Goal: Task Accomplishment & Management: Manage account settings

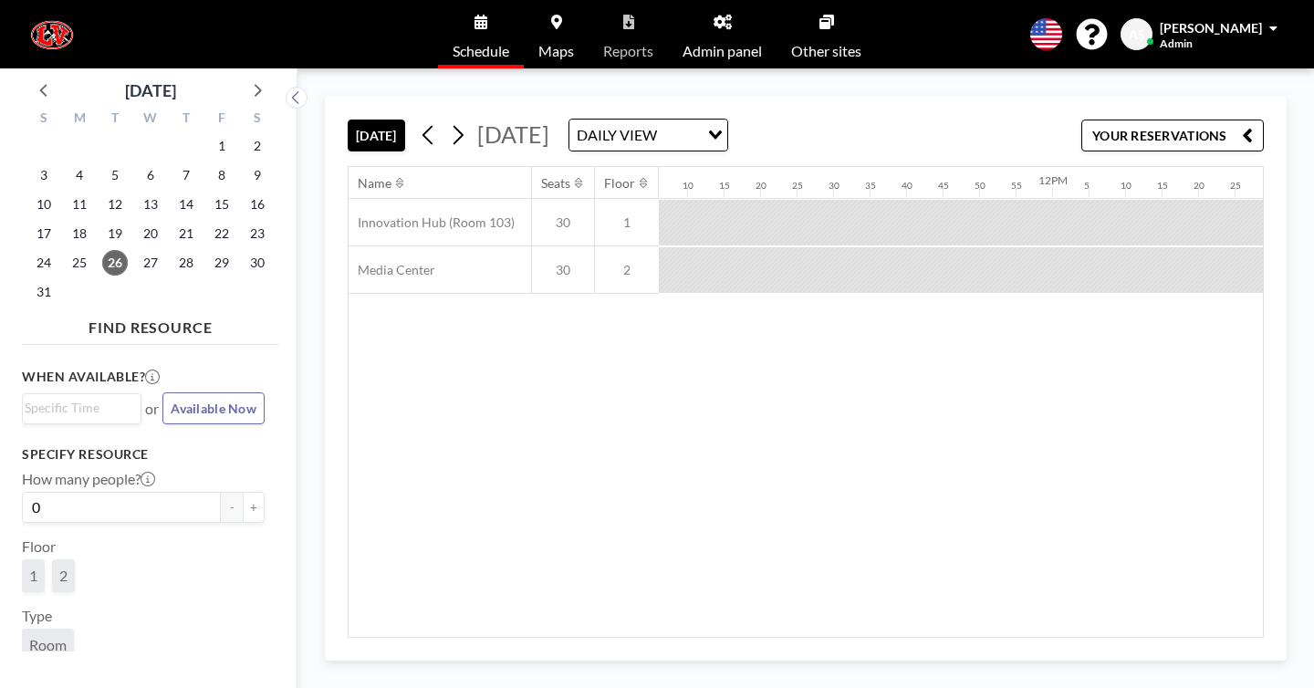
scroll to position [0, 4864]
click at [420, 121] on icon at bounding box center [428, 134] width 17 height 27
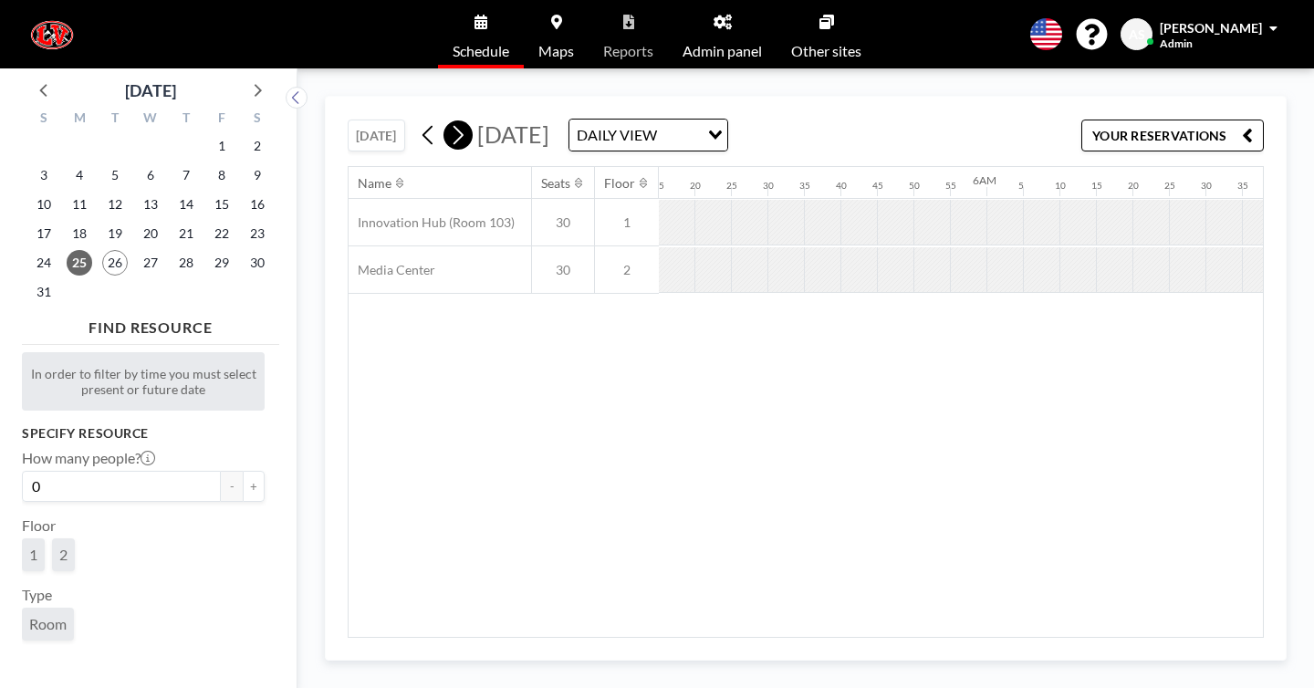
scroll to position [0, 2780]
click at [449, 121] on icon at bounding box center [457, 134] width 17 height 27
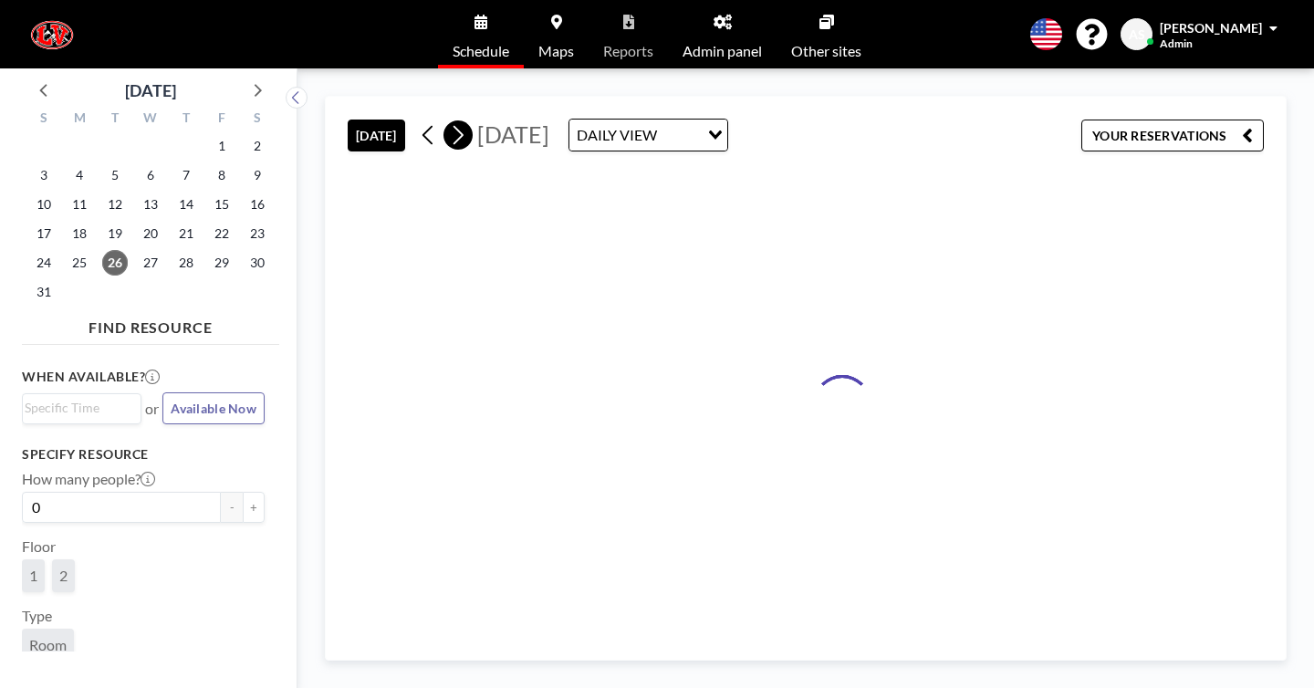
click at [449, 121] on icon at bounding box center [457, 134] width 17 height 27
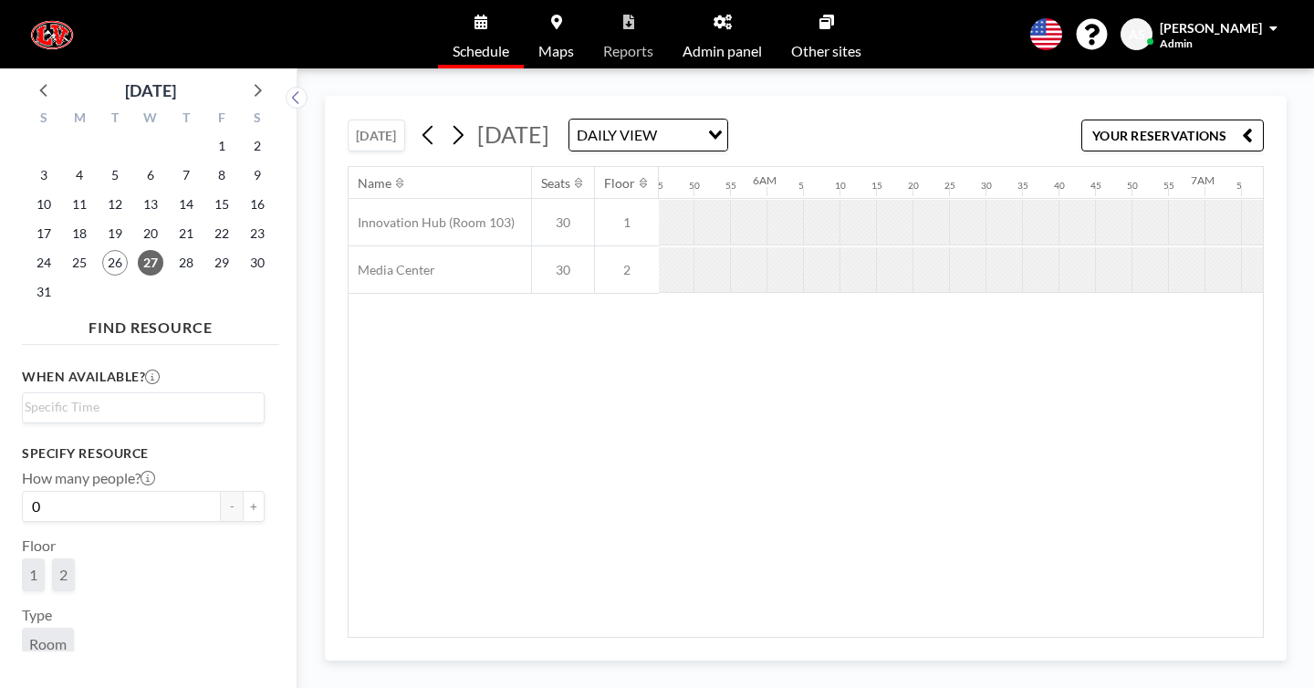
scroll to position [0, 2402]
drag, startPoint x: 872, startPoint y: 193, endPoint x: 959, endPoint y: 193, distance: 87.6
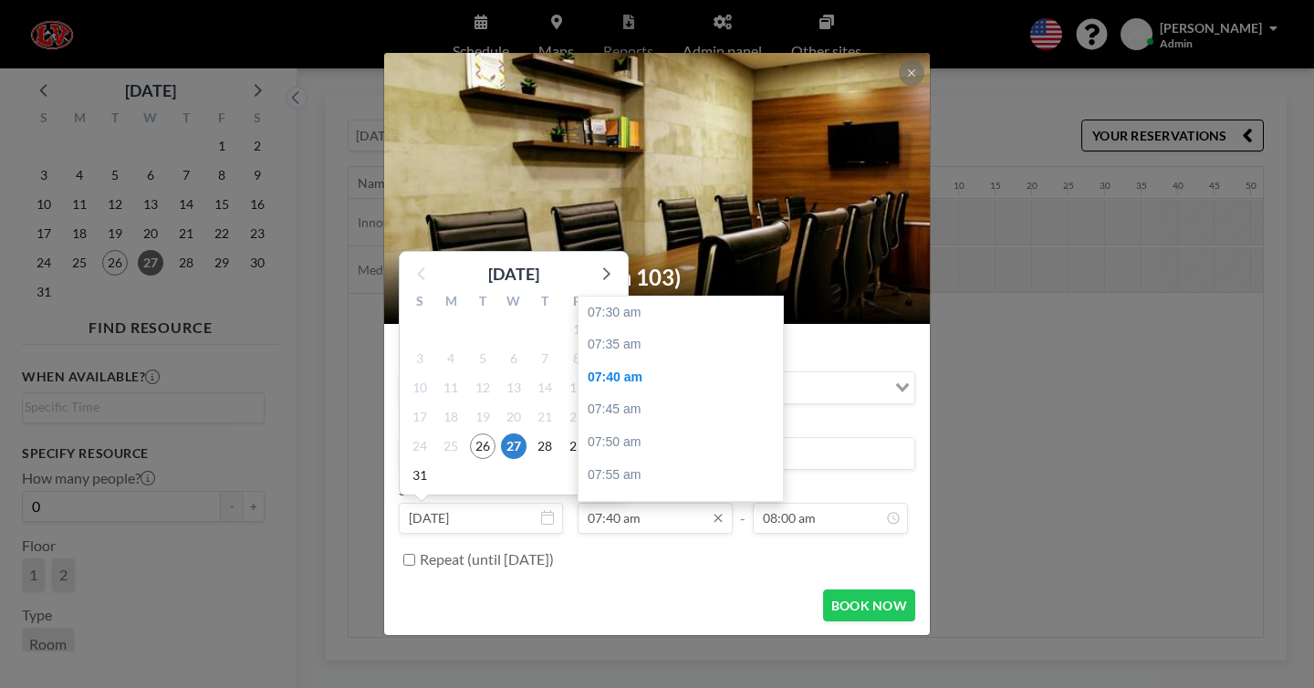
scroll to position [58, 0]
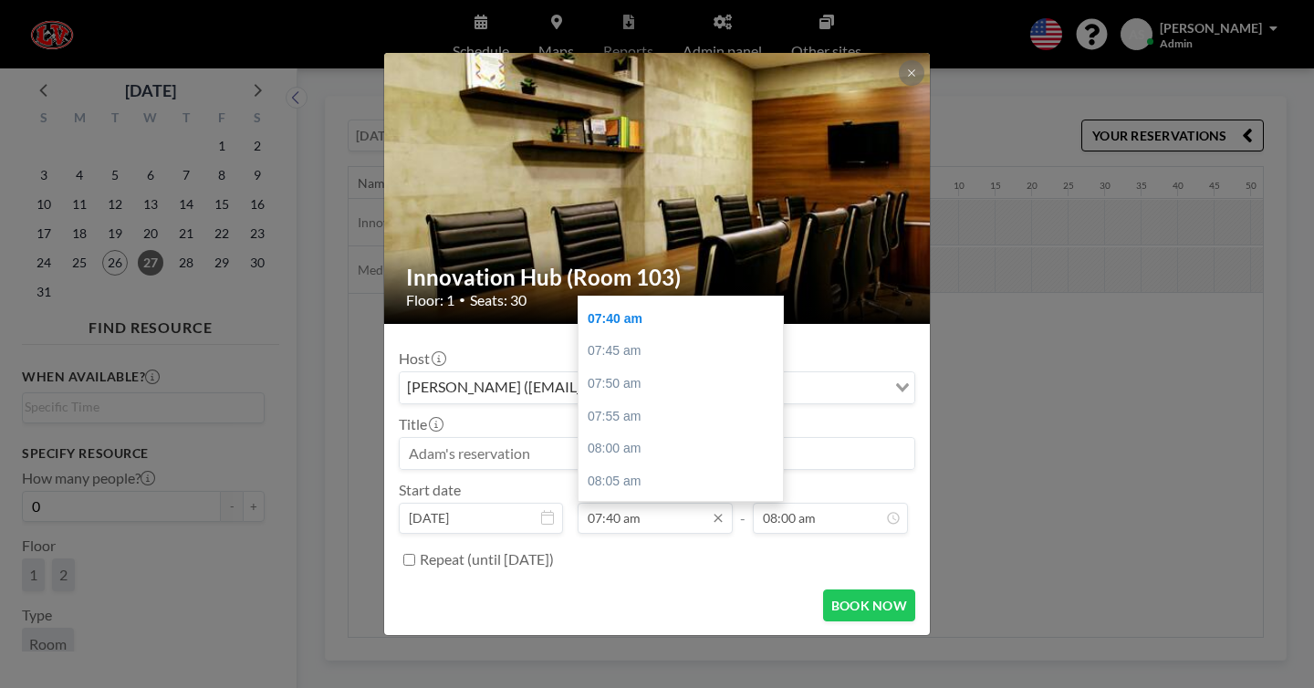
click at [619, 503] on input "07:40 am" at bounding box center [655, 518] width 155 height 31
click at [622, 503] on input "07:40 am" at bounding box center [655, 518] width 155 height 31
click at [624, 503] on input "07:40 am" at bounding box center [655, 518] width 155 height 31
click at [631, 503] on input "07:40 am" at bounding box center [655, 518] width 155 height 31
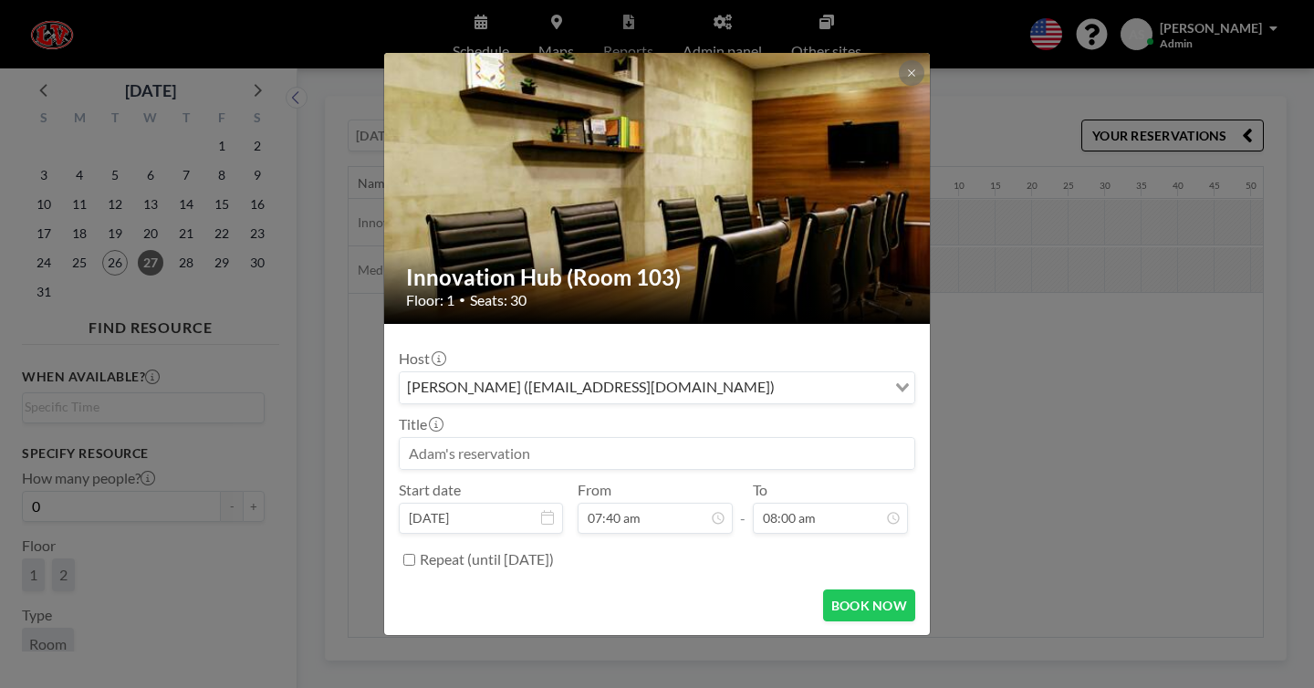
scroll to position [175, 0]
click at [906, 78] on icon at bounding box center [911, 73] width 11 height 11
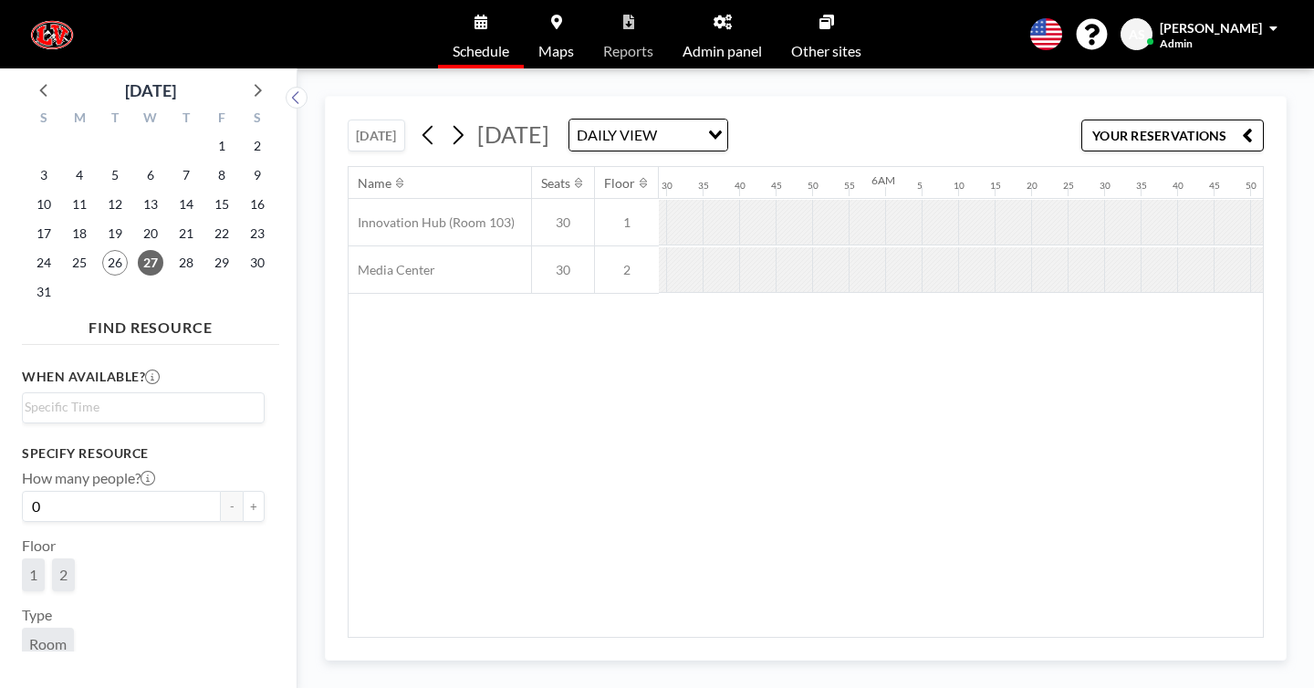
click at [956, 433] on div "Name Seats Floor 12AM 5 10 15 20 25 30 35 40 45 50 55 1AM 5 10 15 20 25 30 35 4…" at bounding box center [806, 402] width 914 height 470
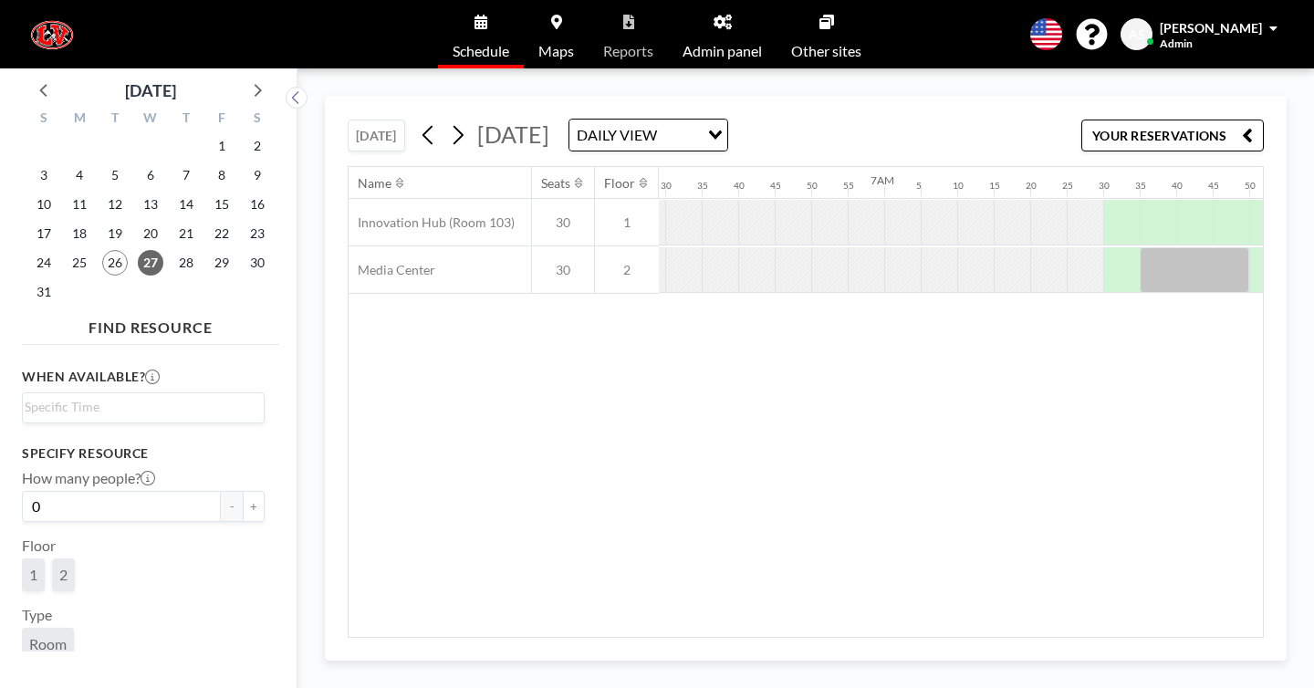
scroll to position [0, 2900]
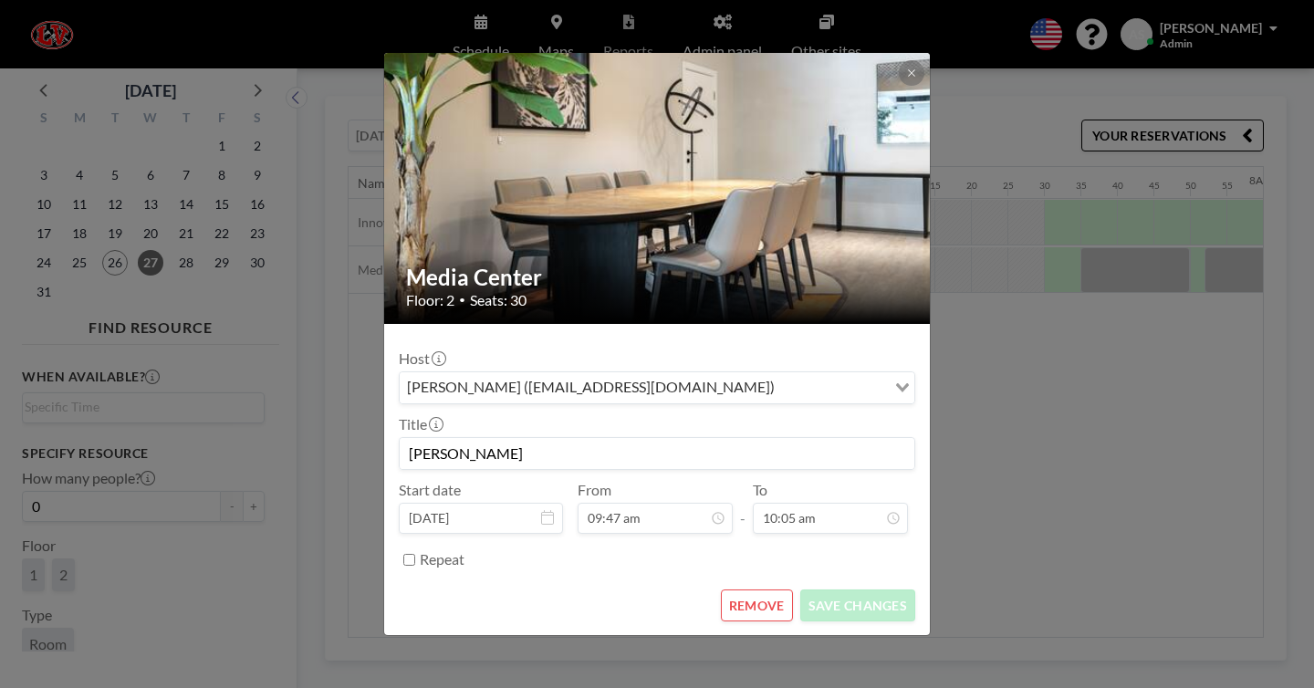
click at [989, 512] on div "Media Center Floor: 2 • Seats: 30 Host [PERSON_NAME] ([EMAIL_ADDRESS][DOMAIN_NA…" at bounding box center [657, 344] width 1314 height 688
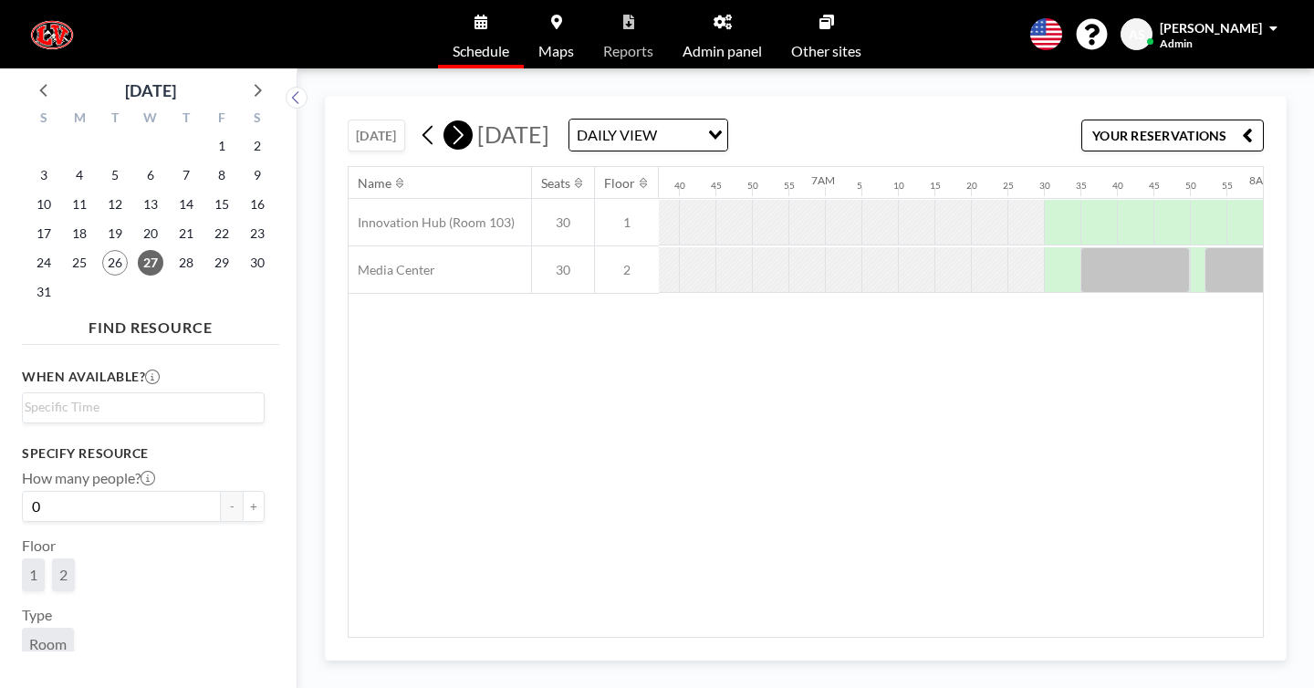
click at [449, 121] on icon at bounding box center [457, 134] width 17 height 27
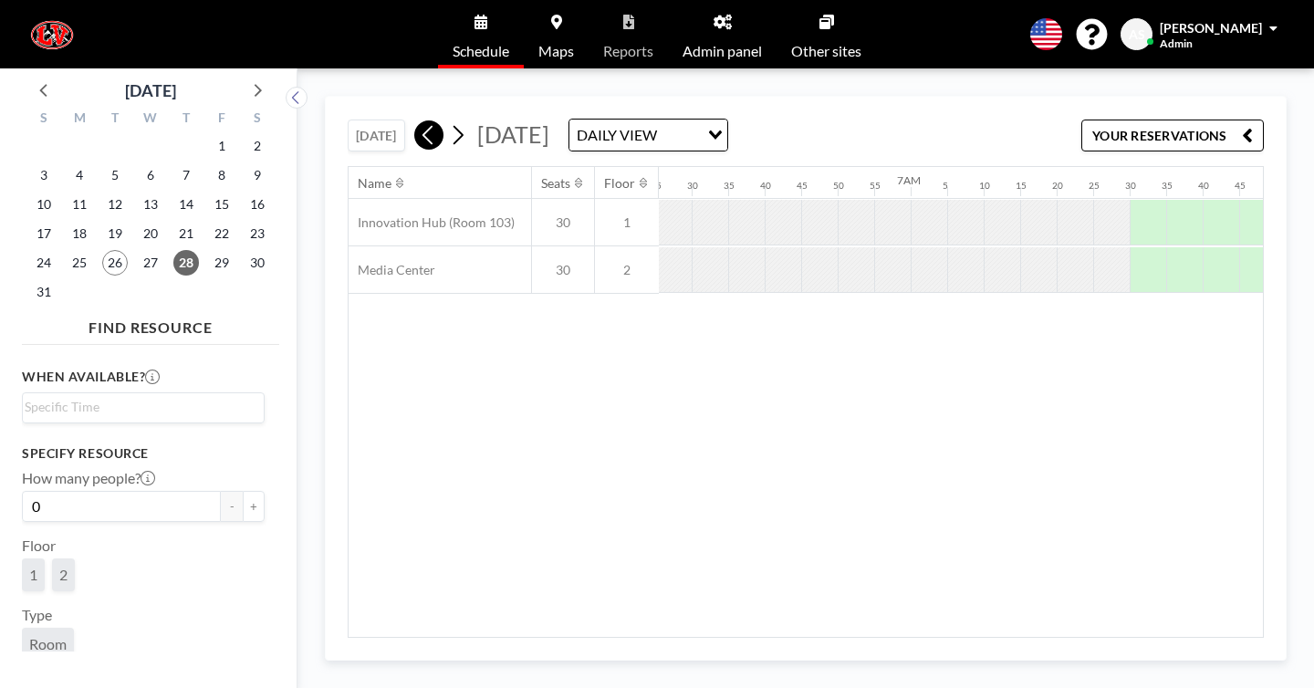
scroll to position [0, 2817]
click at [423, 126] on icon at bounding box center [428, 135] width 10 height 19
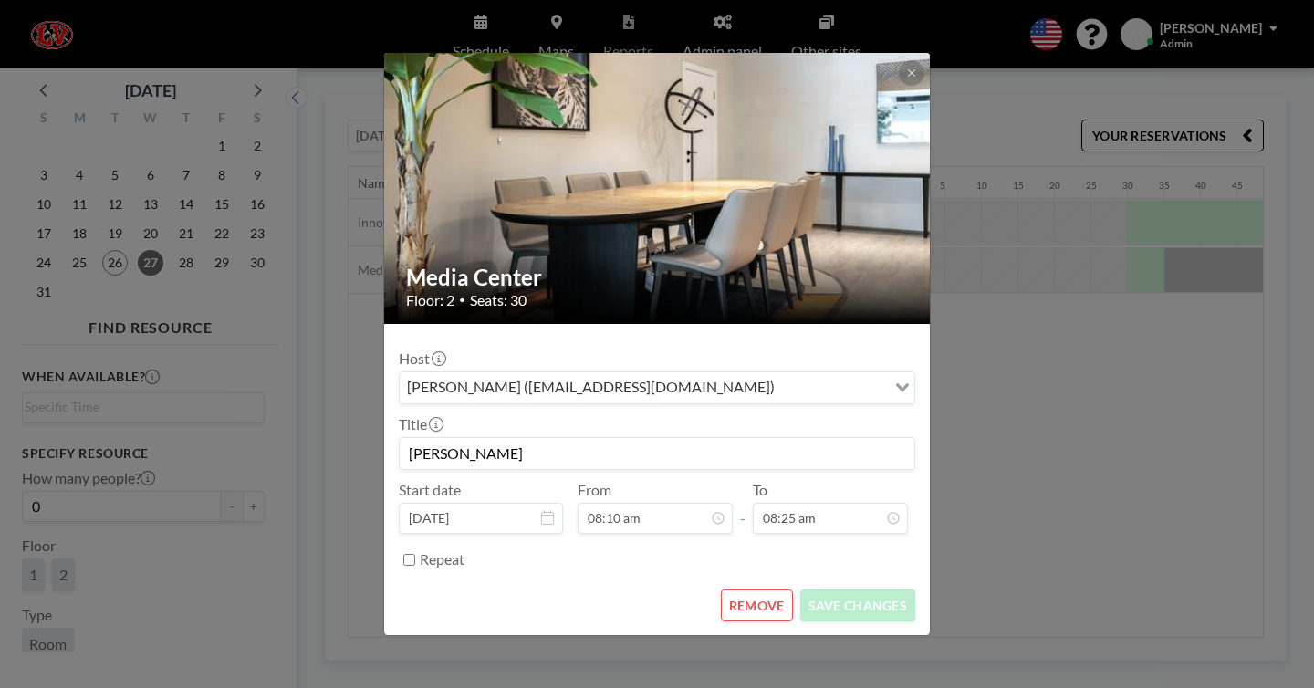
click at [415, 554] on input "Repeat" at bounding box center [409, 560] width 12 height 12
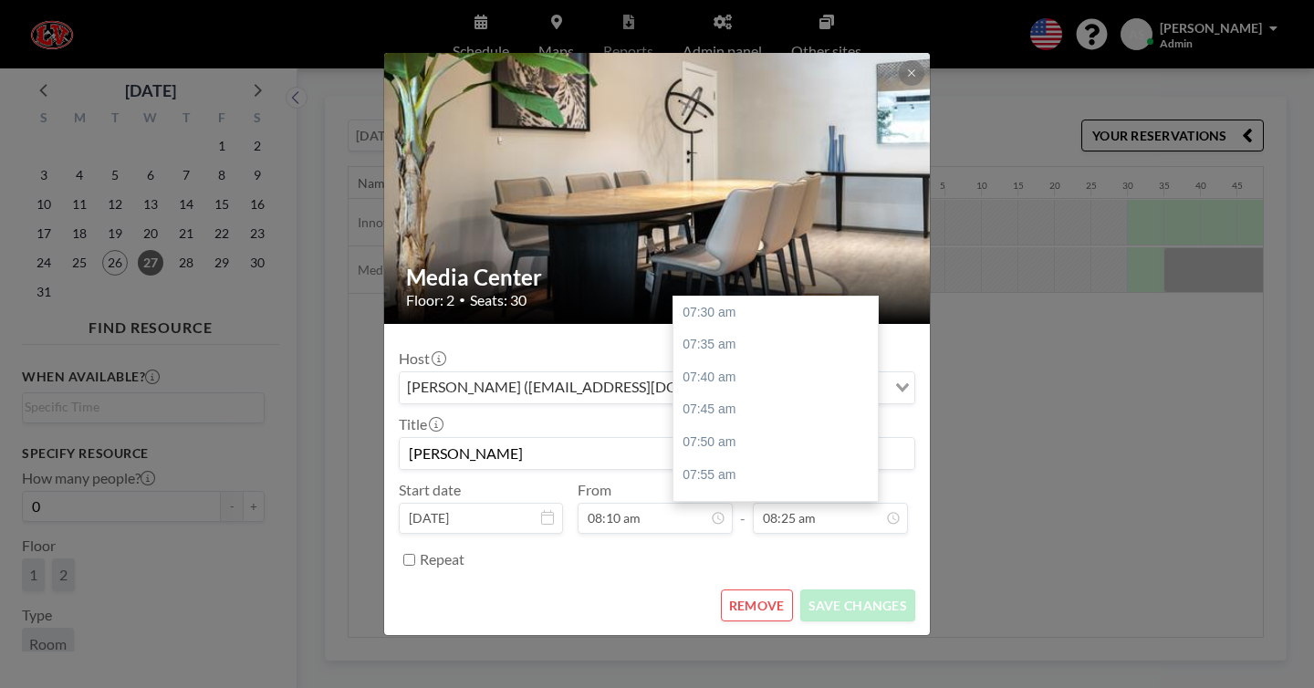
scroll to position [320, 0]
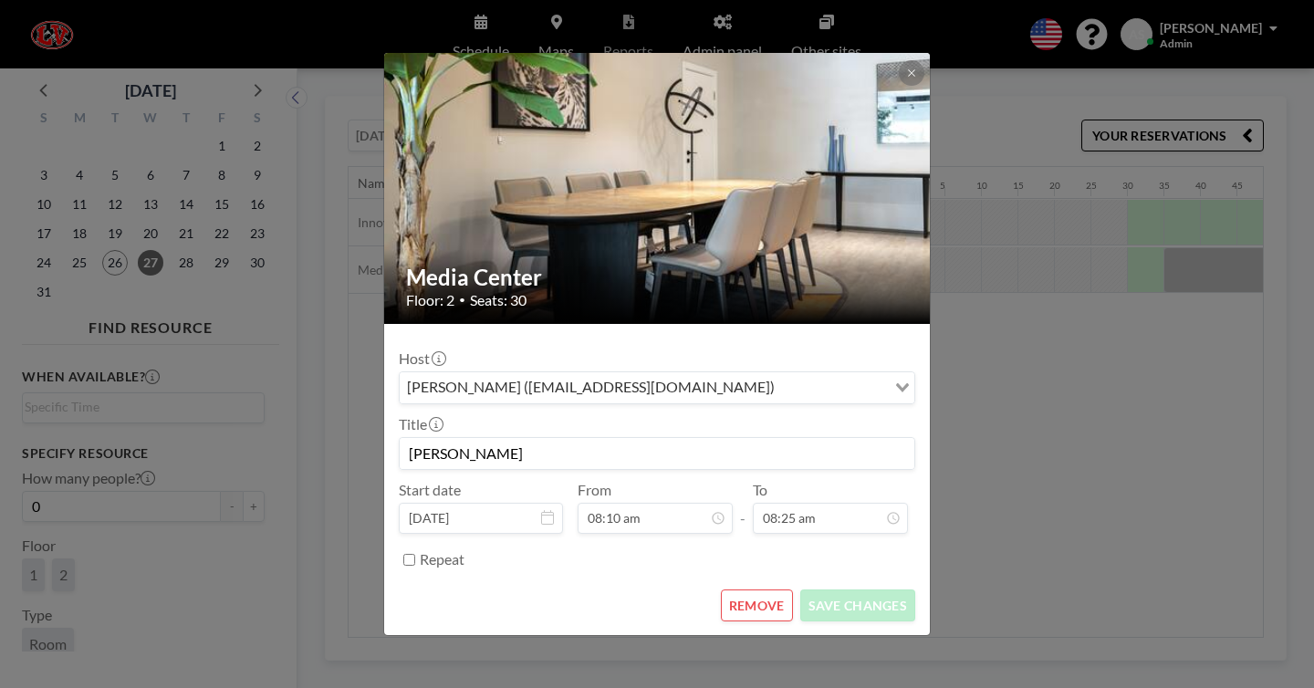
click at [415, 554] on input "Repeat" at bounding box center [409, 560] width 12 height 12
checkbox input "true"
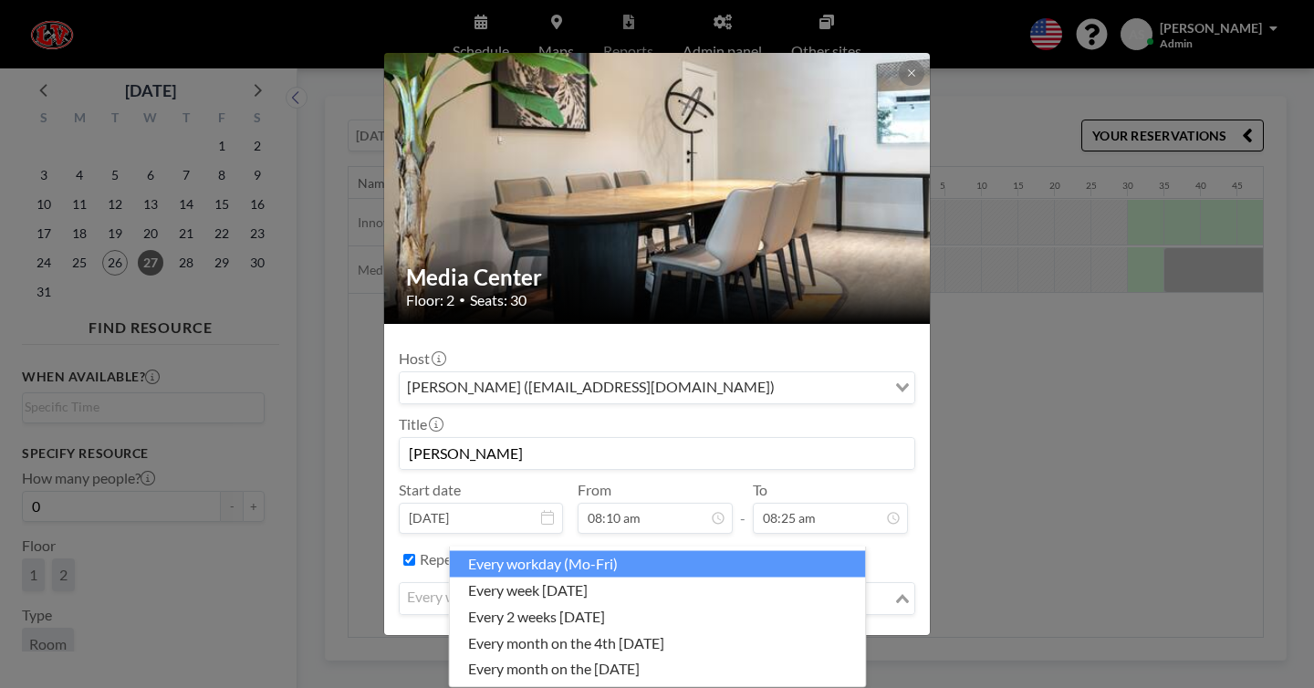
click at [893, 583] on div "Loading..." at bounding box center [903, 596] width 21 height 27
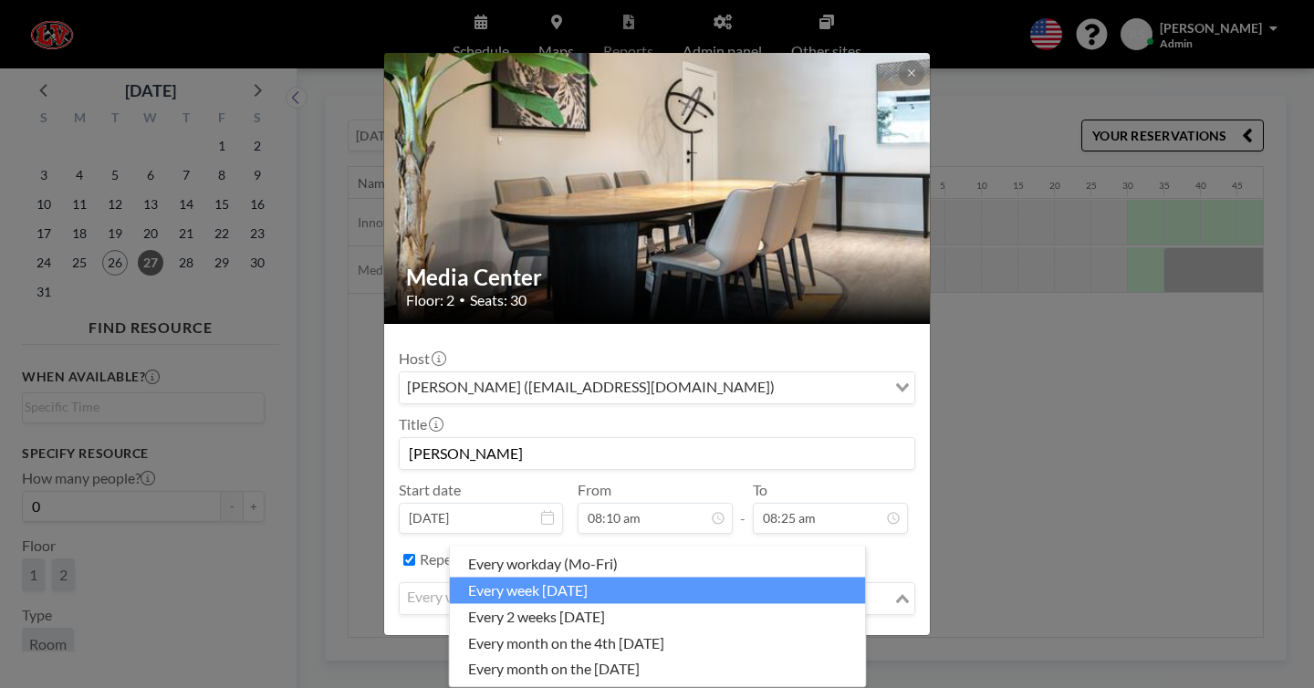
click at [521, 583] on li "every week [DATE]" at bounding box center [658, 590] width 416 height 26
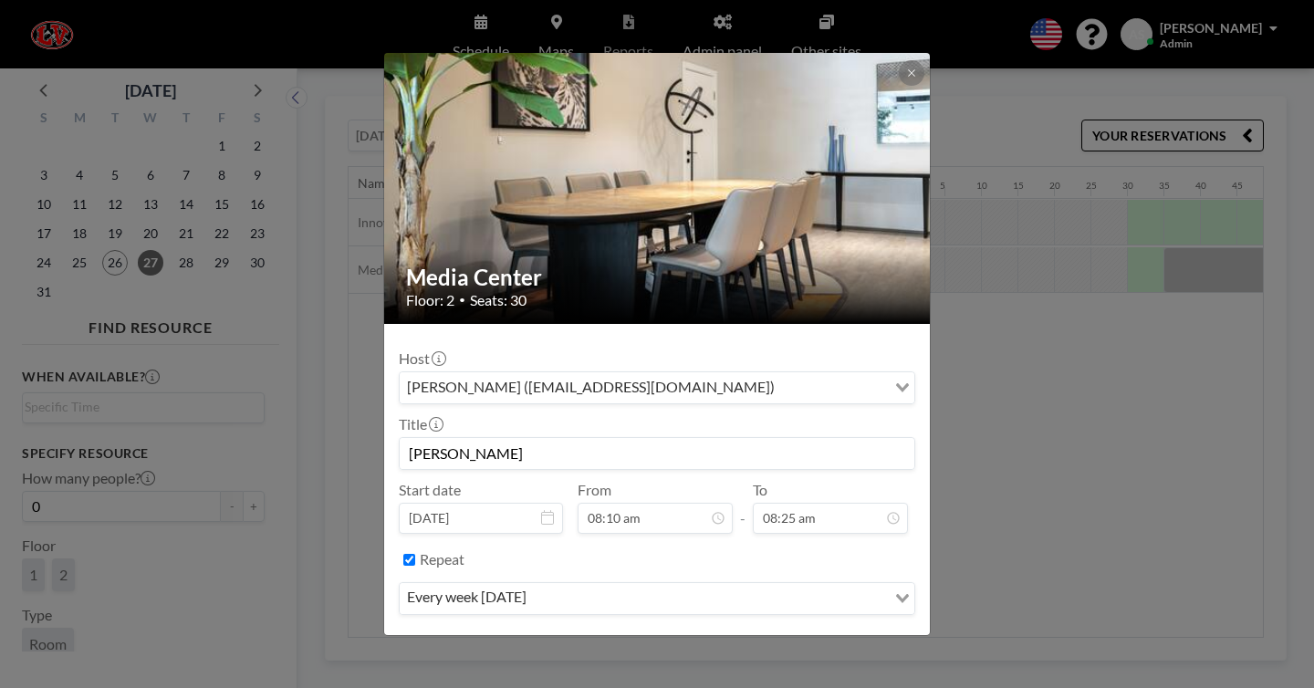
scroll to position [233, 0]
click at [899, 86] on button at bounding box center [912, 73] width 26 height 26
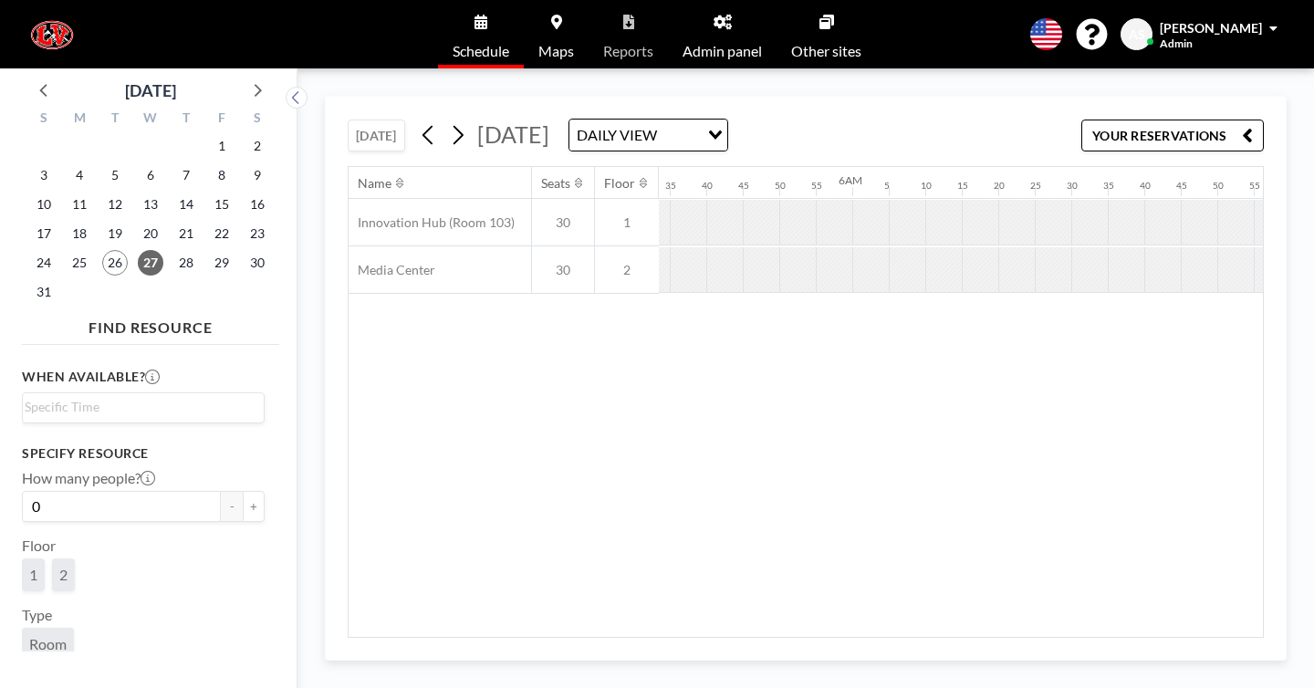
scroll to position [0, 2448]
click at [611, 308] on div "Name Seats Floor 12AM 5 10 15 20 25 30 35 40 45 50 55 1AM 5 10 15 20 25 30 35 4…" at bounding box center [806, 402] width 914 height 470
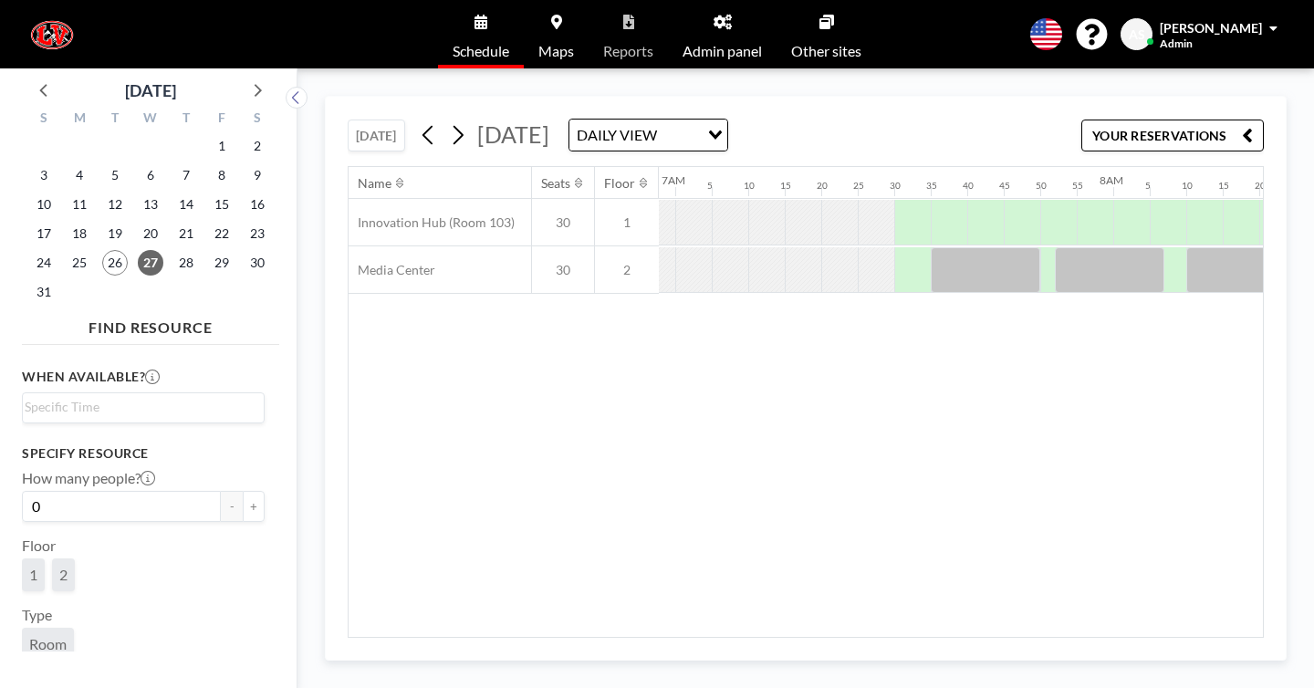
scroll to position [0, 3048]
click at [444, 120] on button at bounding box center [458, 134] width 29 height 29
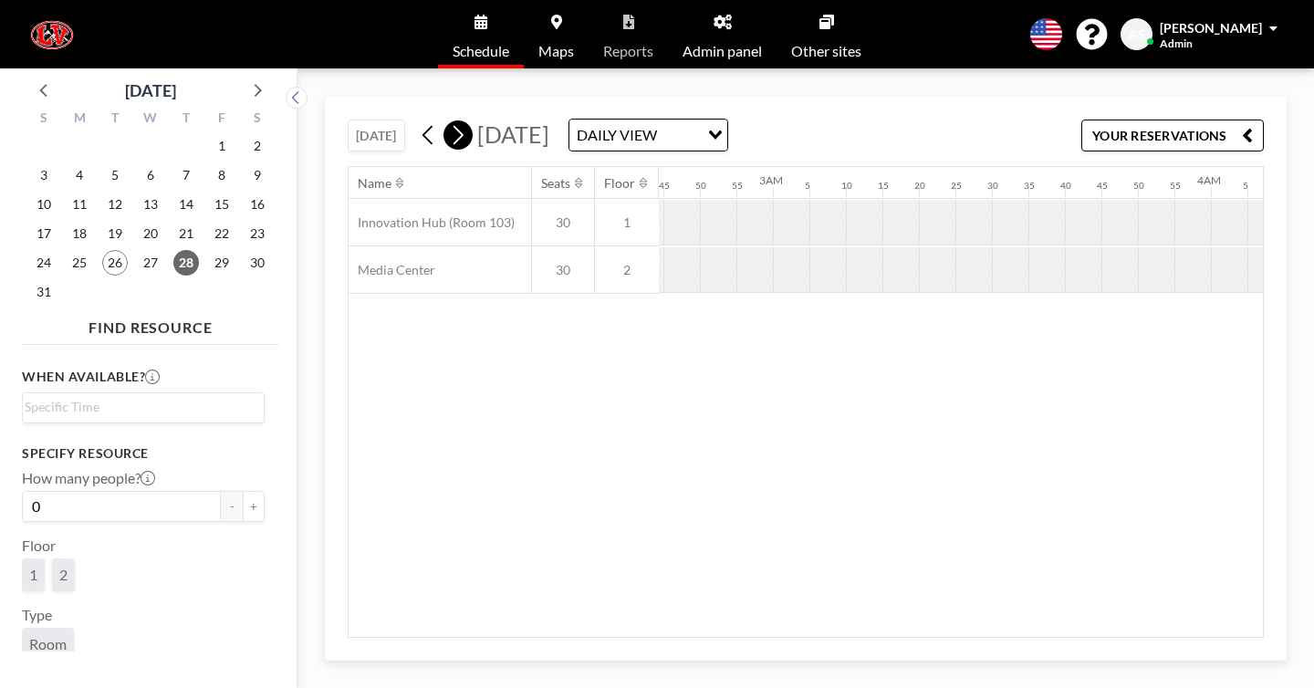
scroll to position [0, 2254]
click at [444, 120] on button at bounding box center [458, 134] width 29 height 29
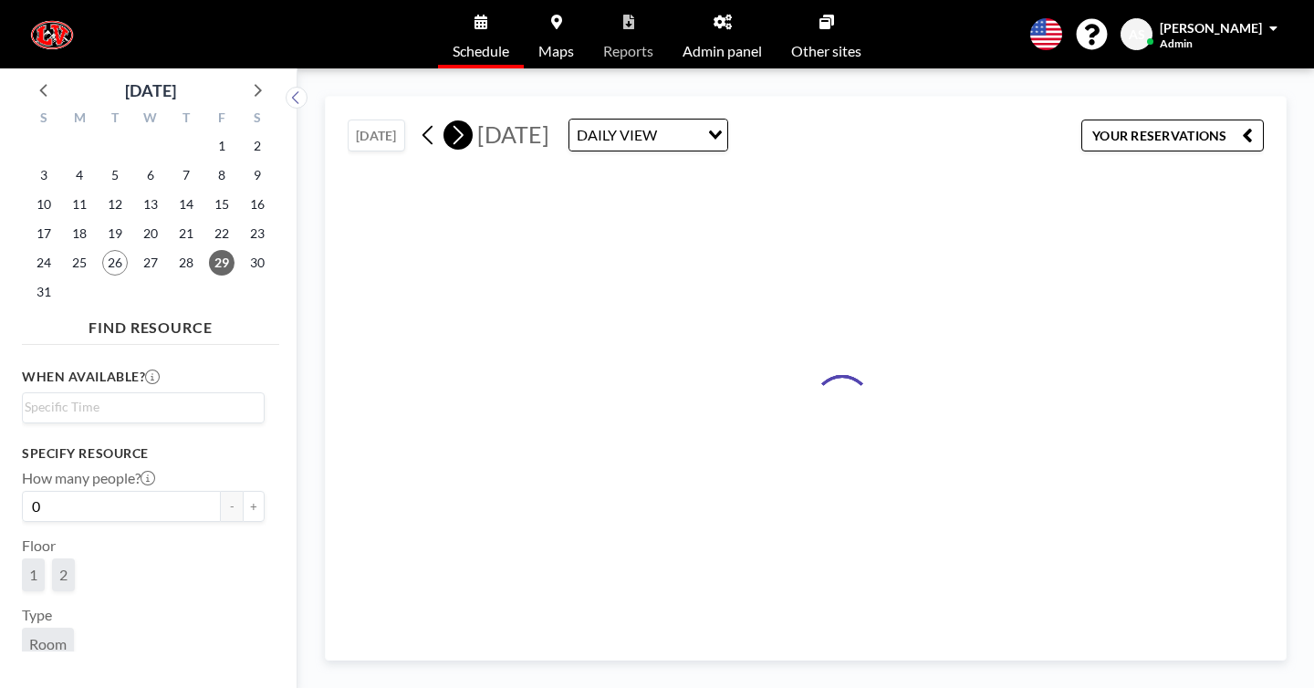
click at [444, 120] on button at bounding box center [458, 134] width 29 height 29
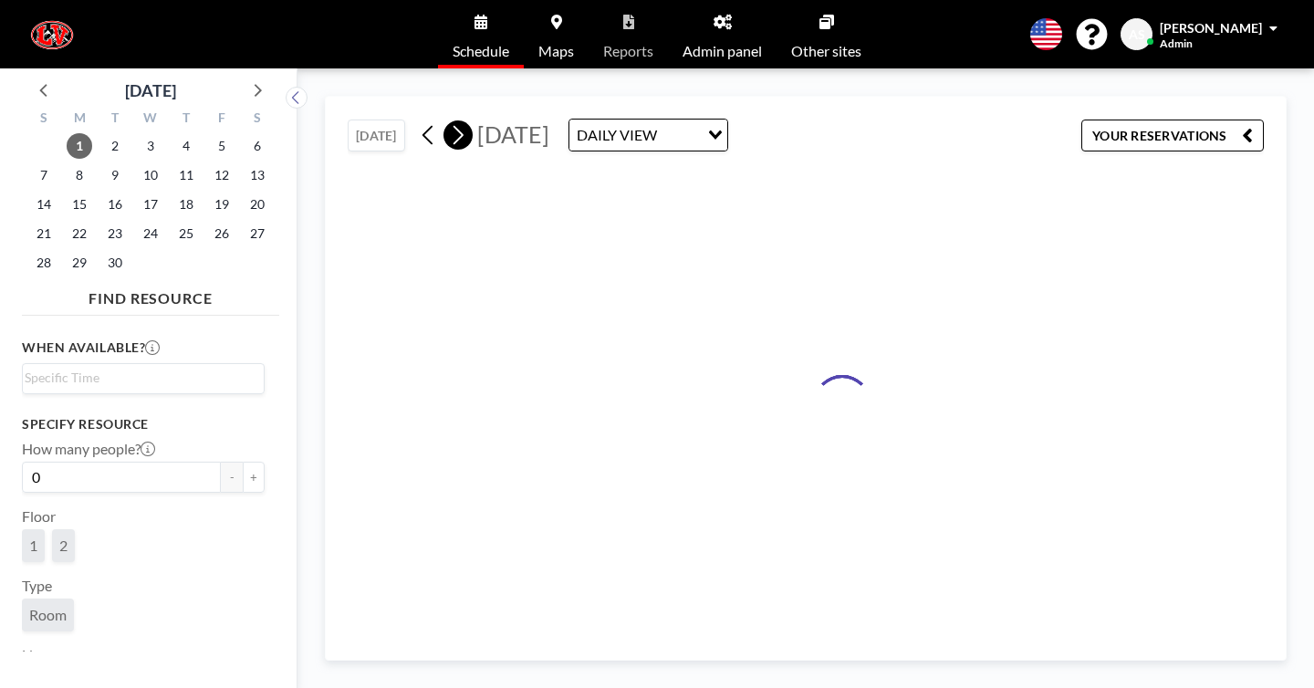
click at [444, 120] on button at bounding box center [458, 134] width 29 height 29
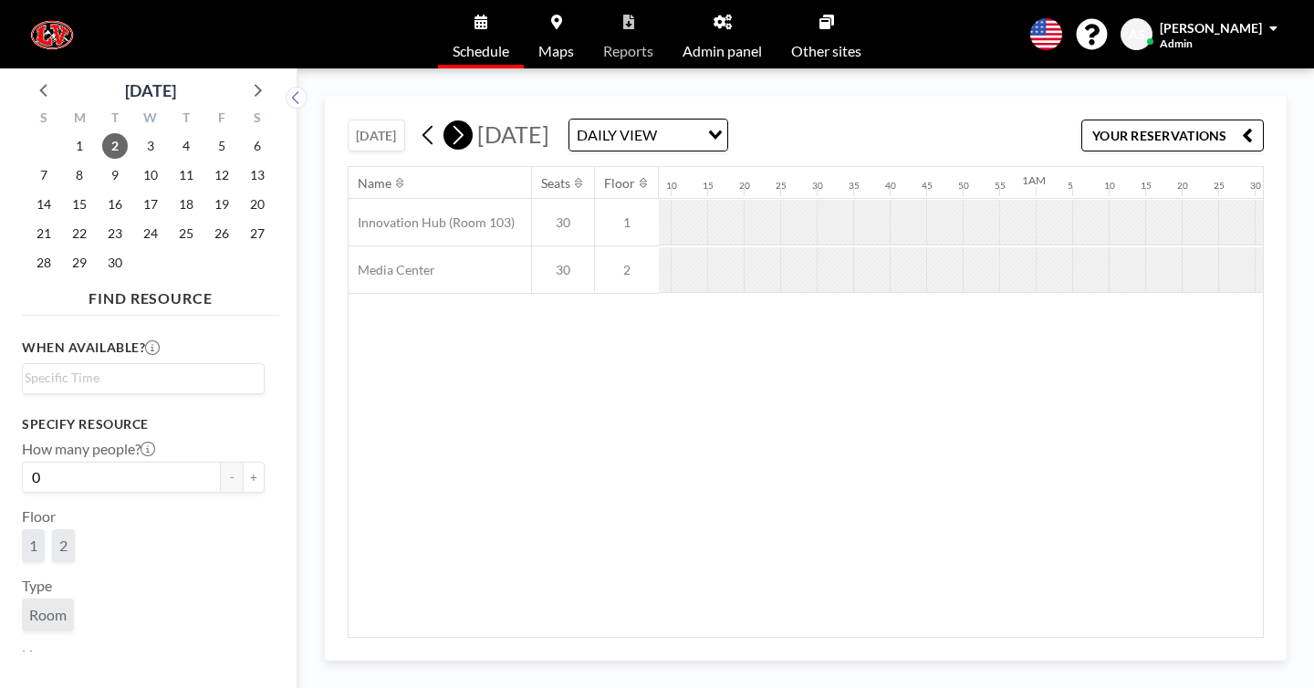
scroll to position [0, 311]
click at [444, 120] on button at bounding box center [458, 134] width 29 height 29
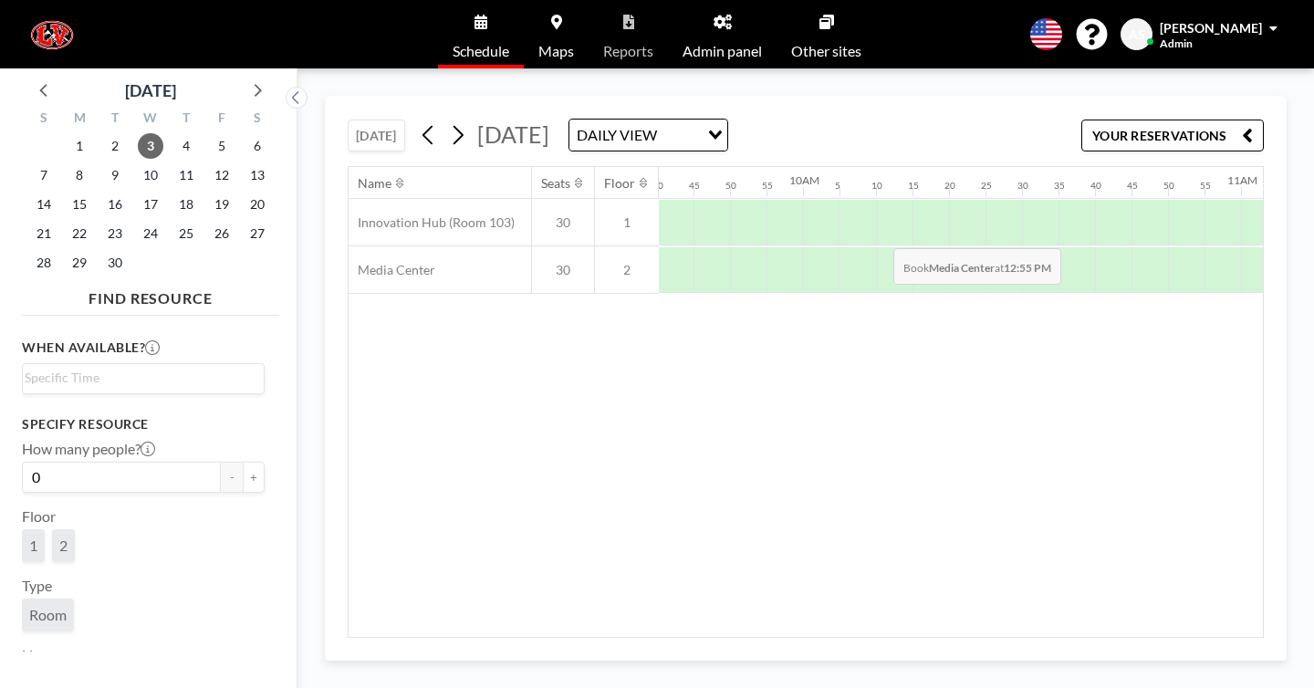
scroll to position [0, 4256]
click at [449, 121] on icon at bounding box center [457, 134] width 17 height 27
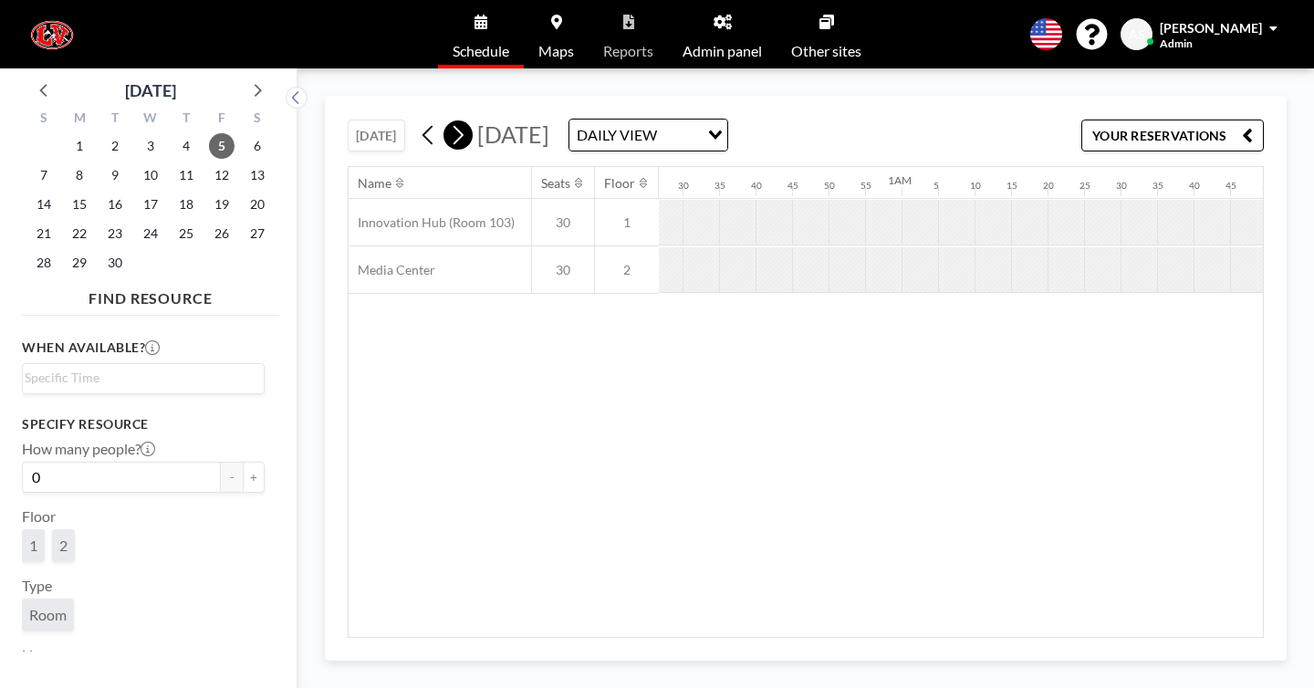
click at [449, 121] on icon at bounding box center [457, 134] width 17 height 27
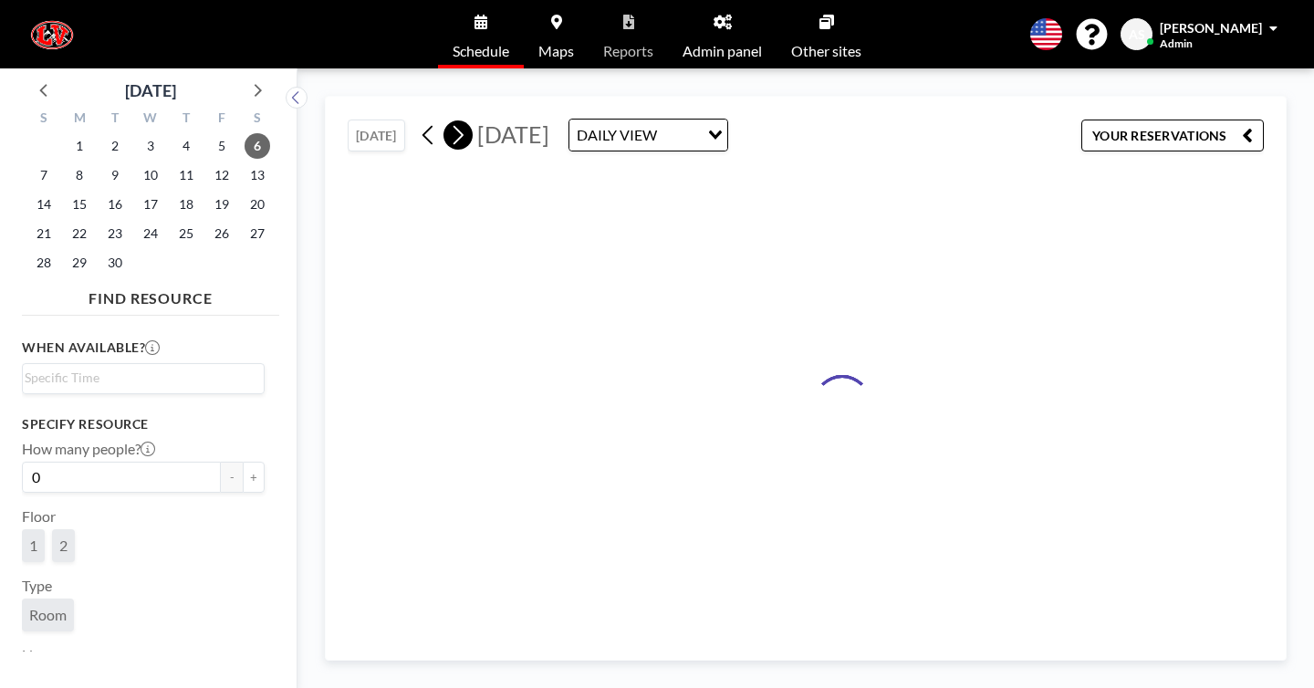
click at [449, 121] on icon at bounding box center [457, 134] width 17 height 27
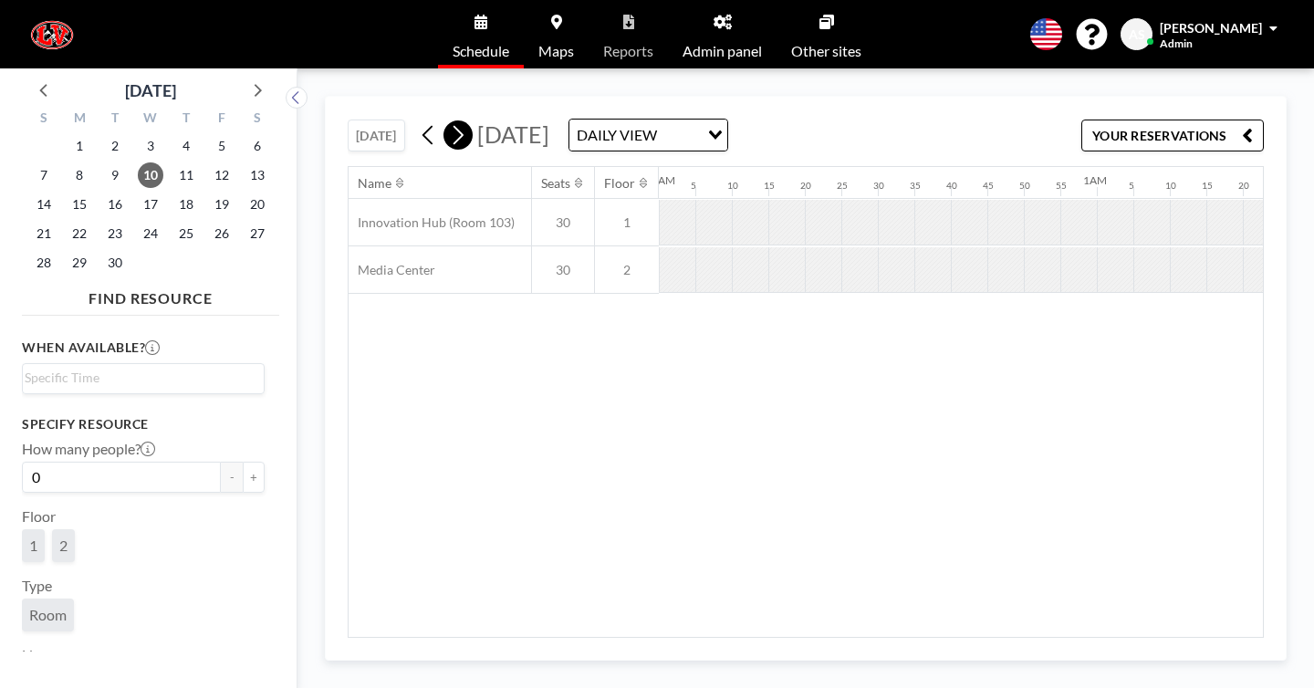
click at [449, 121] on icon at bounding box center [457, 134] width 17 height 27
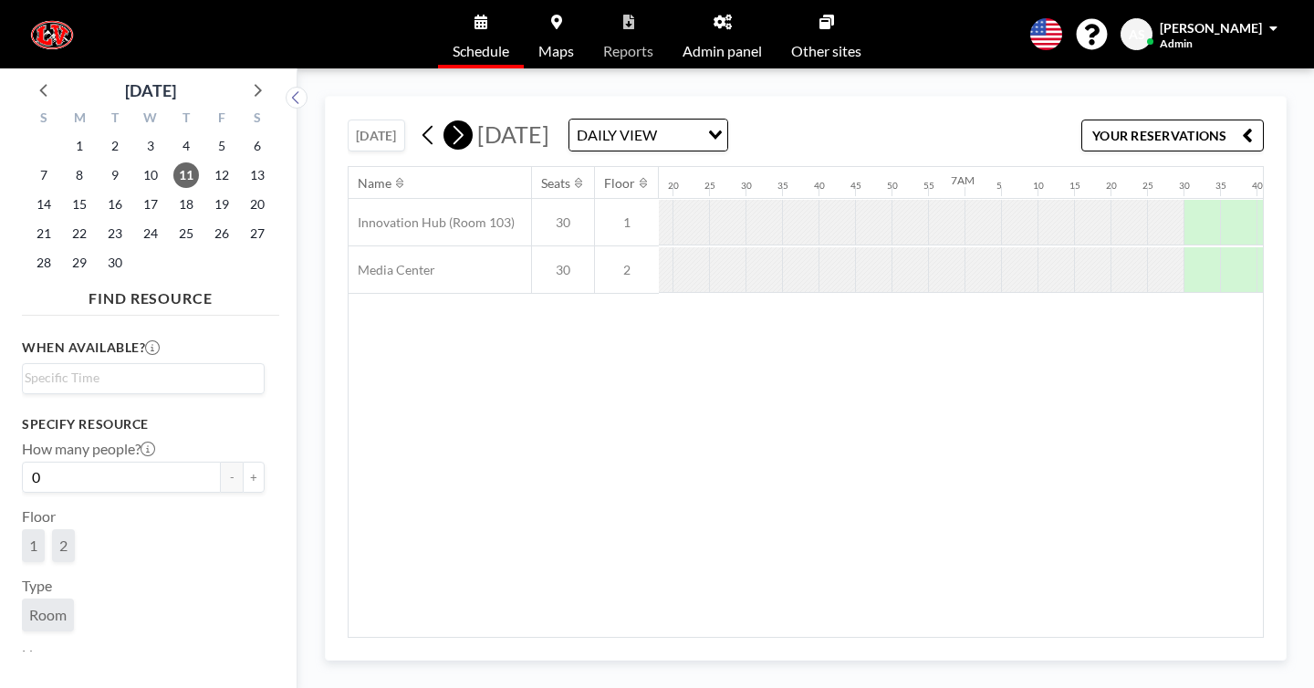
click at [449, 121] on icon at bounding box center [457, 134] width 17 height 27
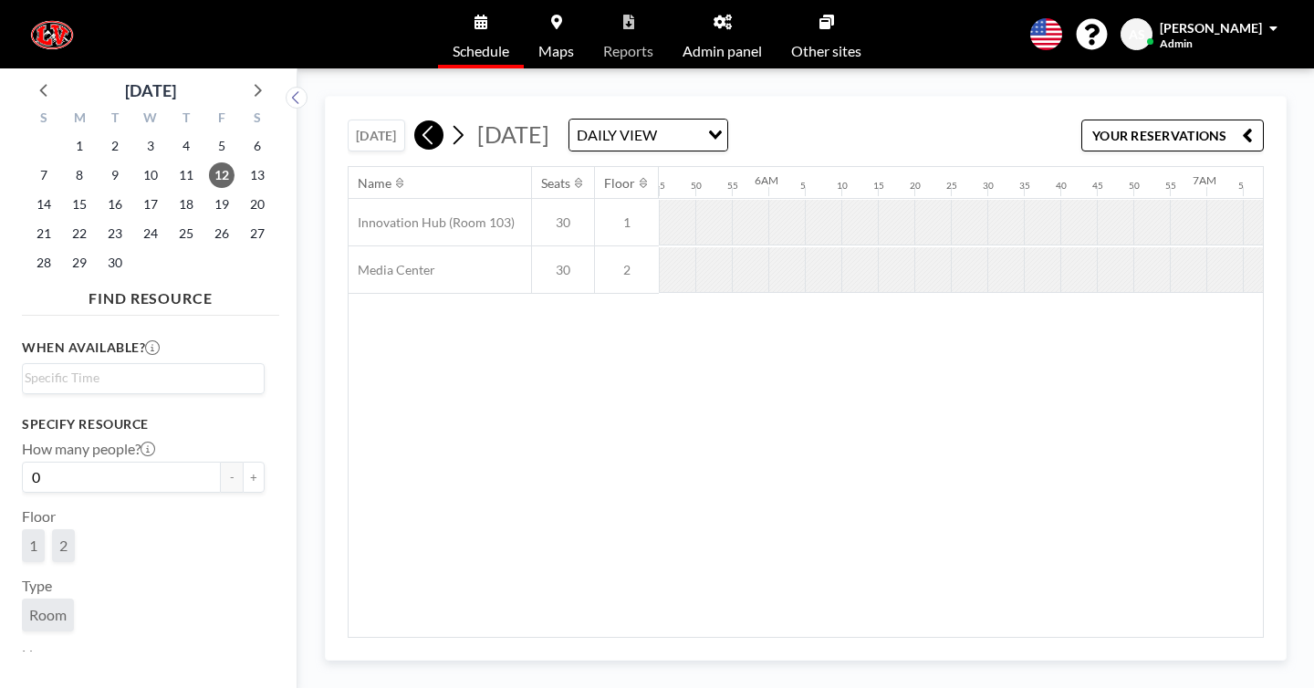
scroll to position [0, 2719]
click at [420, 121] on icon at bounding box center [428, 134] width 17 height 27
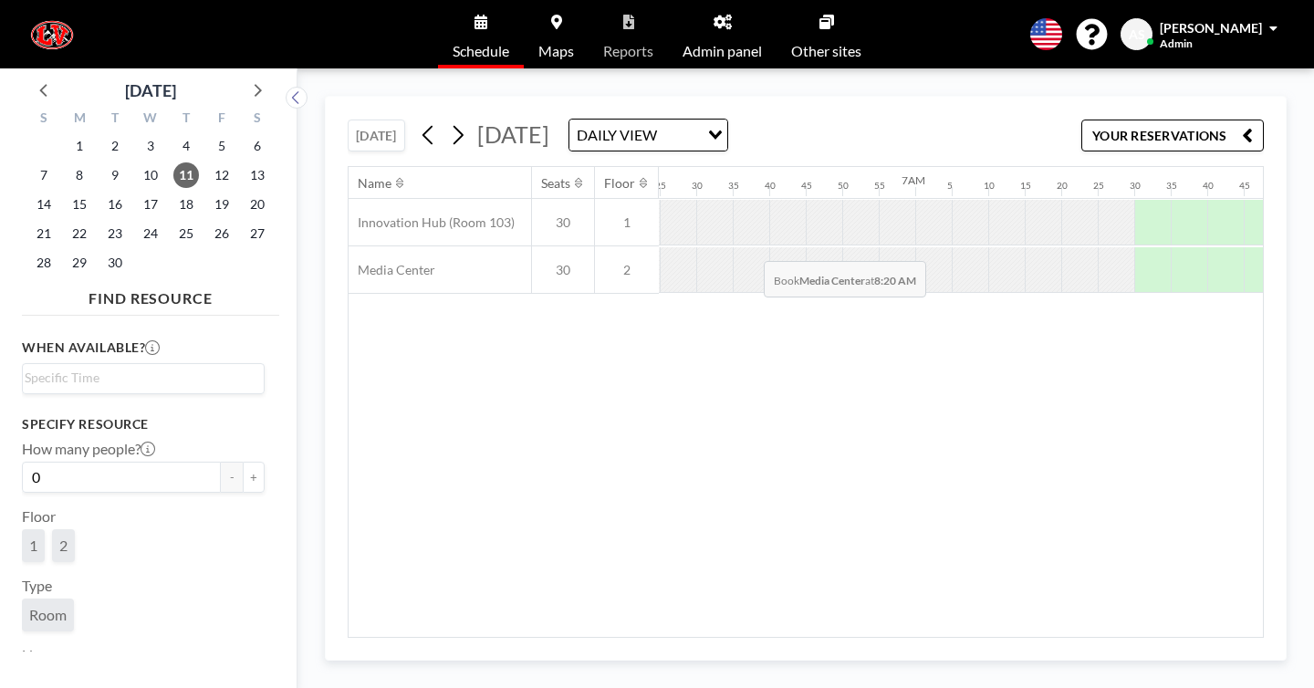
scroll to position [0, 2817]
click at [420, 121] on icon at bounding box center [428, 134] width 17 height 27
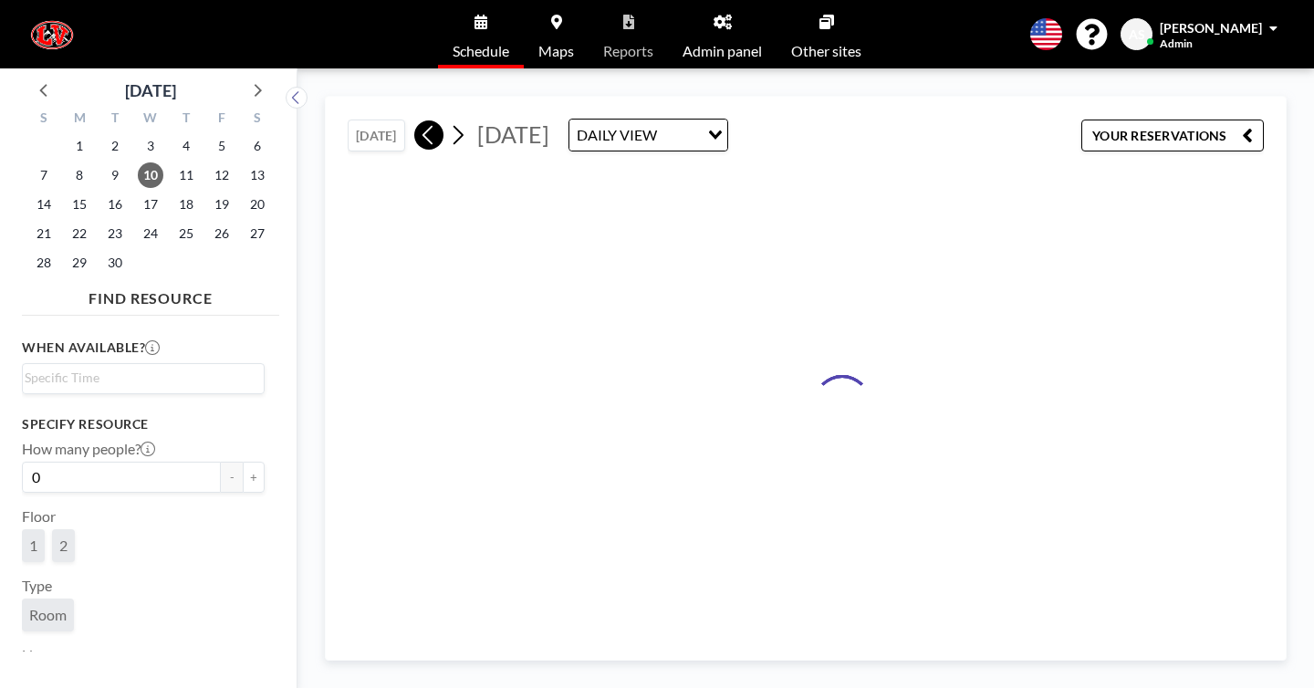
click at [420, 121] on icon at bounding box center [428, 134] width 17 height 27
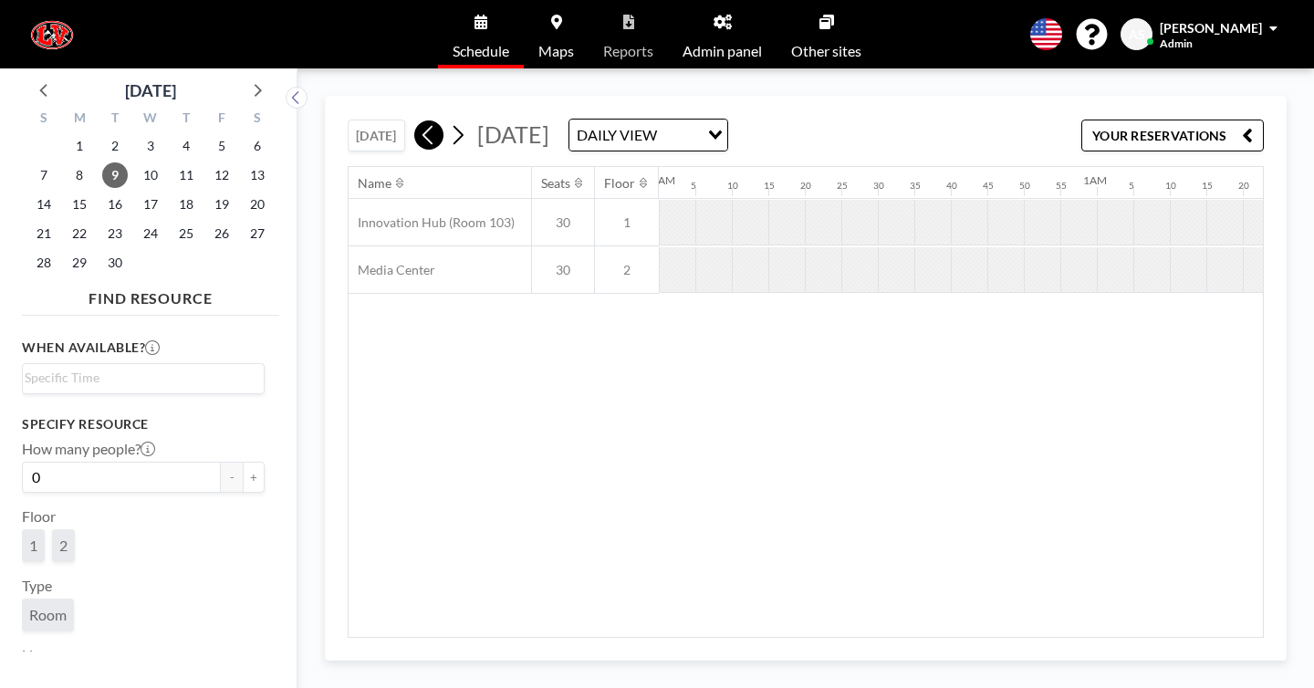
click at [420, 121] on icon at bounding box center [428, 134] width 17 height 27
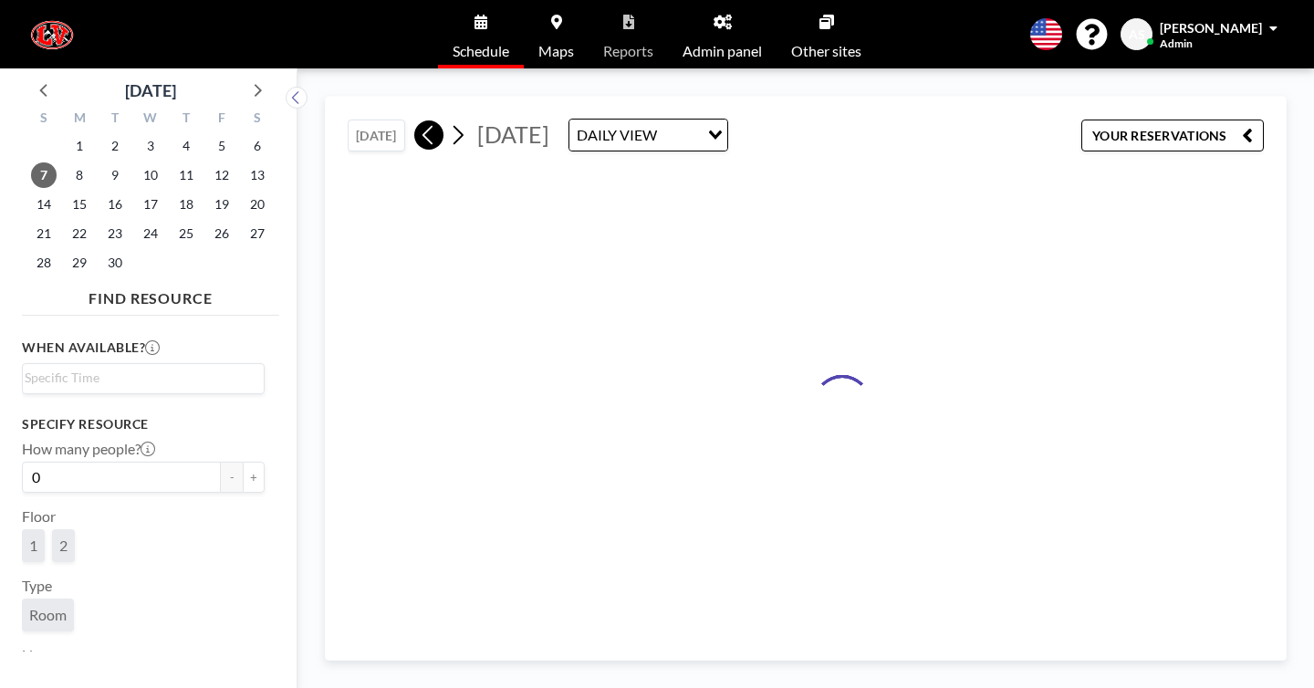
click at [420, 121] on icon at bounding box center [428, 134] width 17 height 27
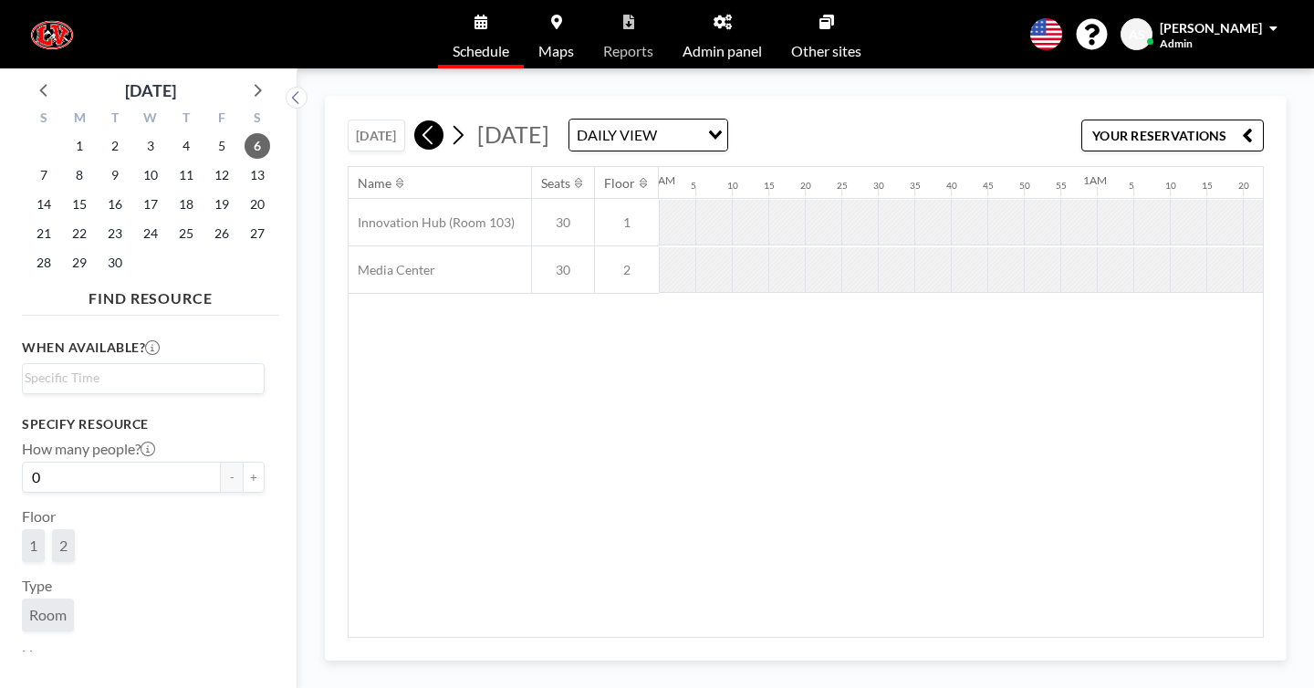
click at [420, 121] on icon at bounding box center [428, 134] width 17 height 27
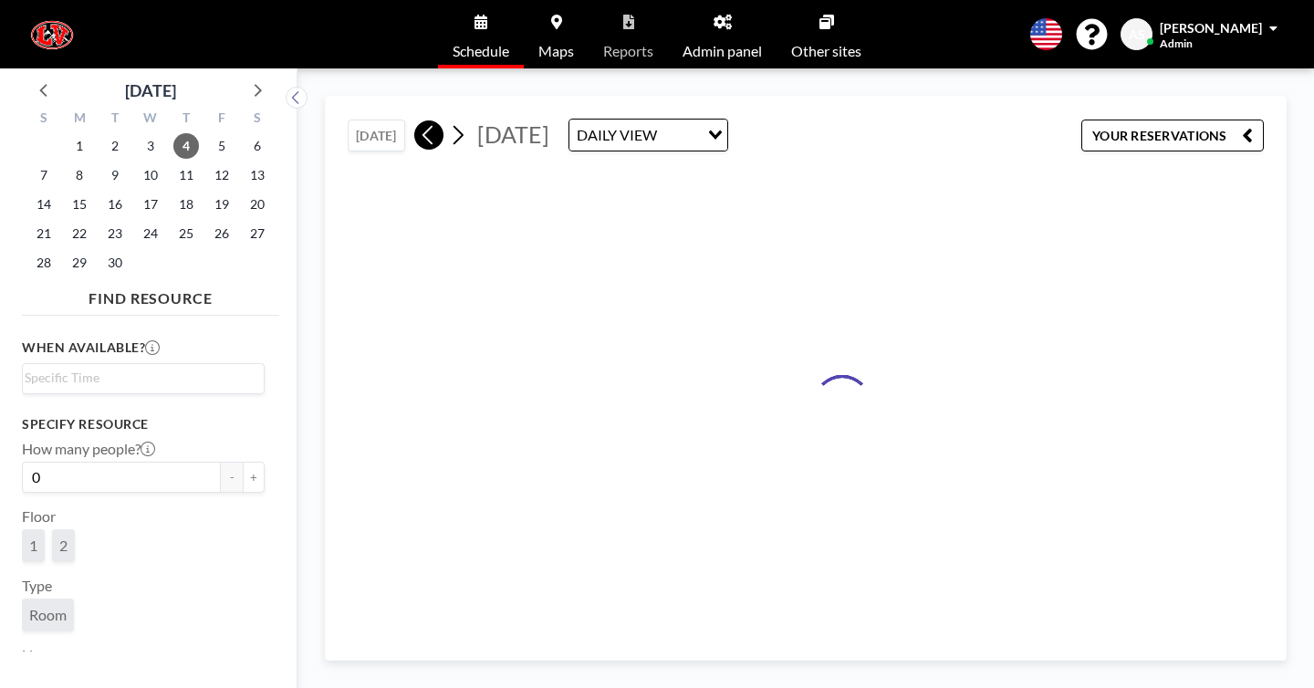
click at [420, 121] on icon at bounding box center [428, 134] width 17 height 27
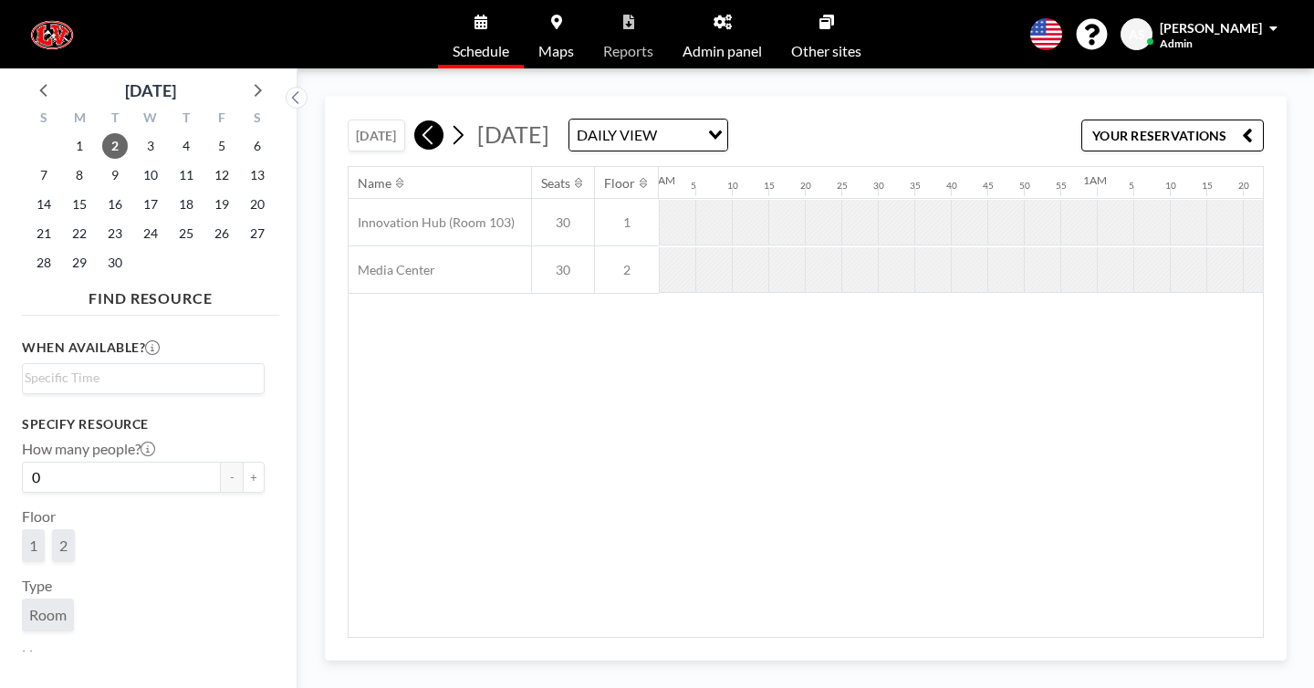
scroll to position [0, 896]
click at [420, 121] on icon at bounding box center [428, 134] width 17 height 27
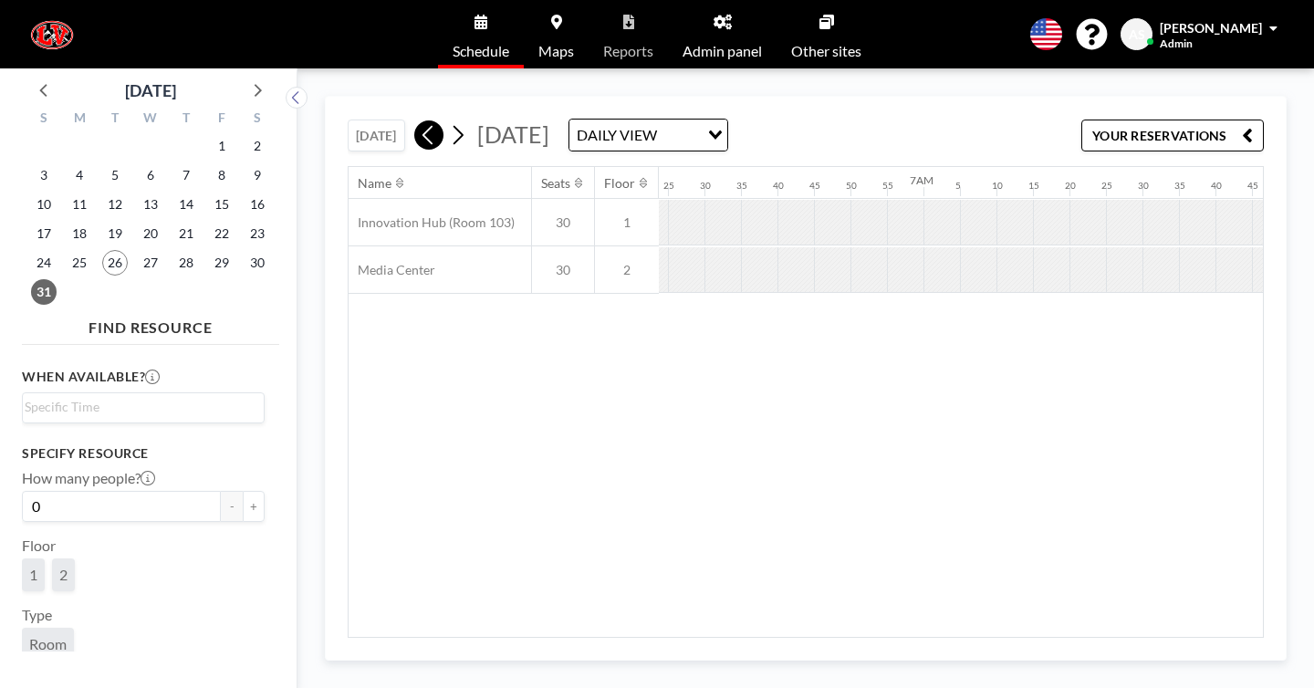
scroll to position [0, 2817]
click at [420, 121] on icon at bounding box center [428, 134] width 17 height 27
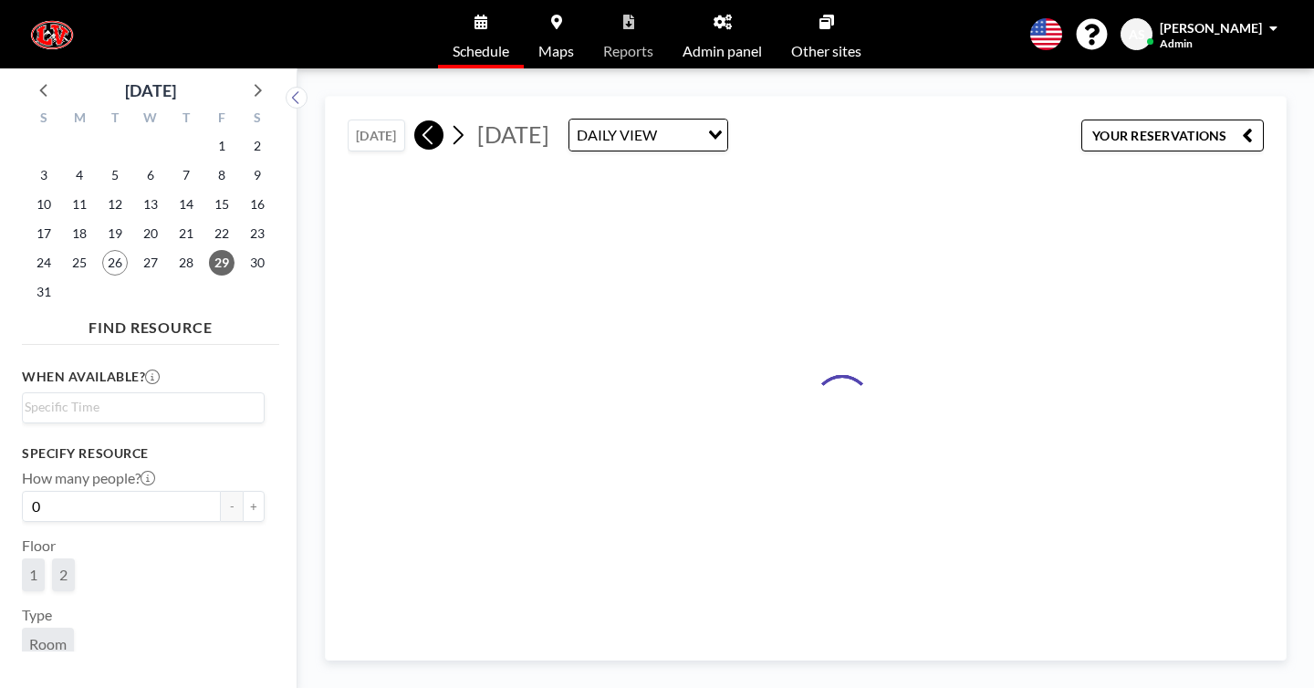
click at [420, 121] on icon at bounding box center [428, 134] width 17 height 27
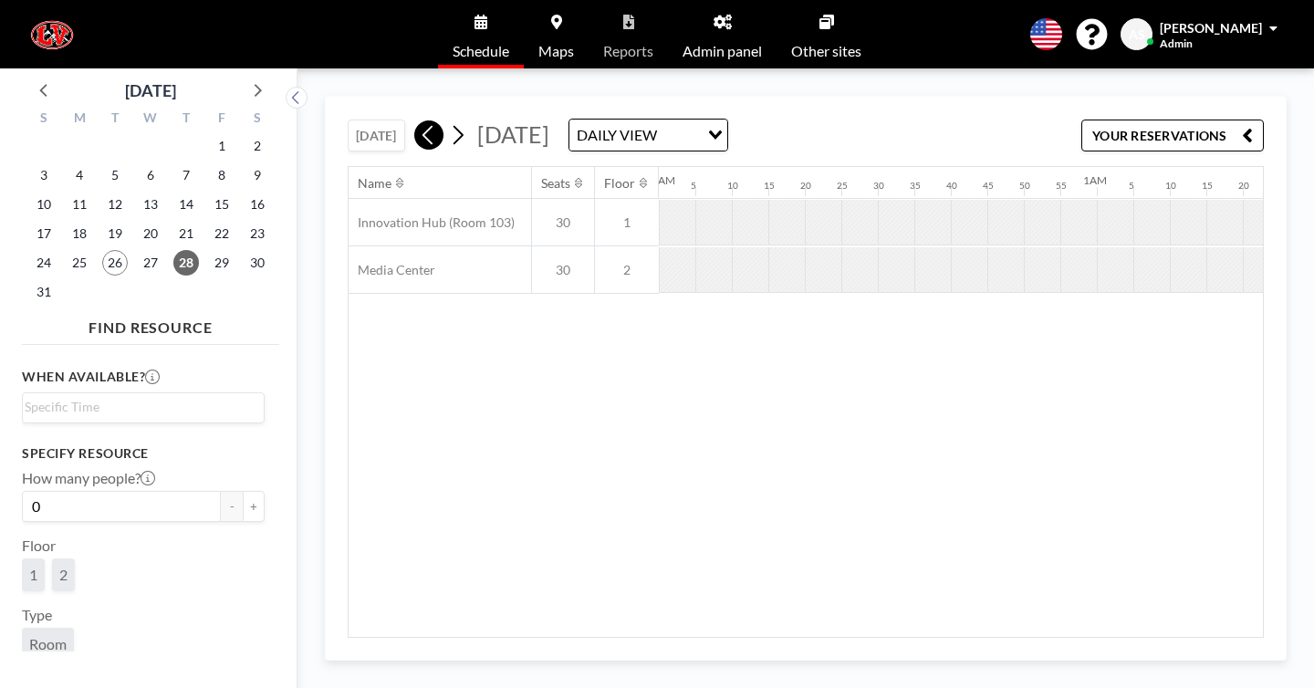
scroll to position [0, 0]
click at [420, 121] on icon at bounding box center [428, 134] width 17 height 27
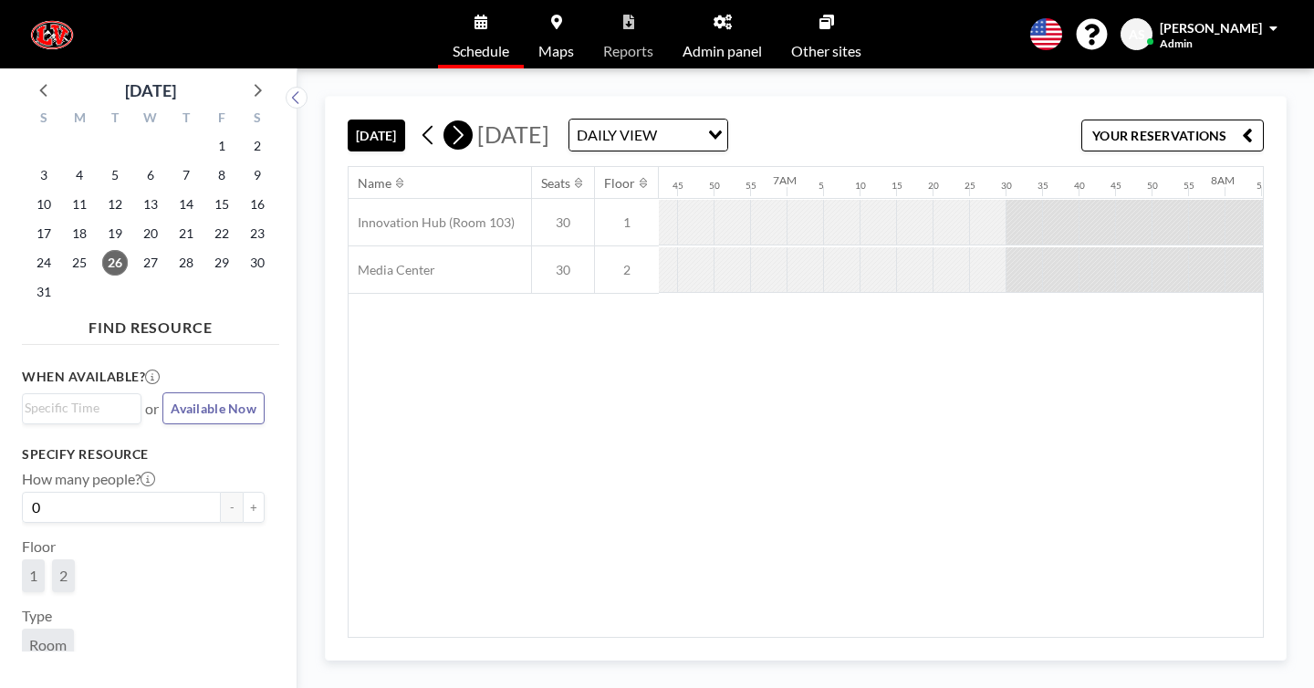
click at [449, 121] on icon at bounding box center [457, 134] width 17 height 27
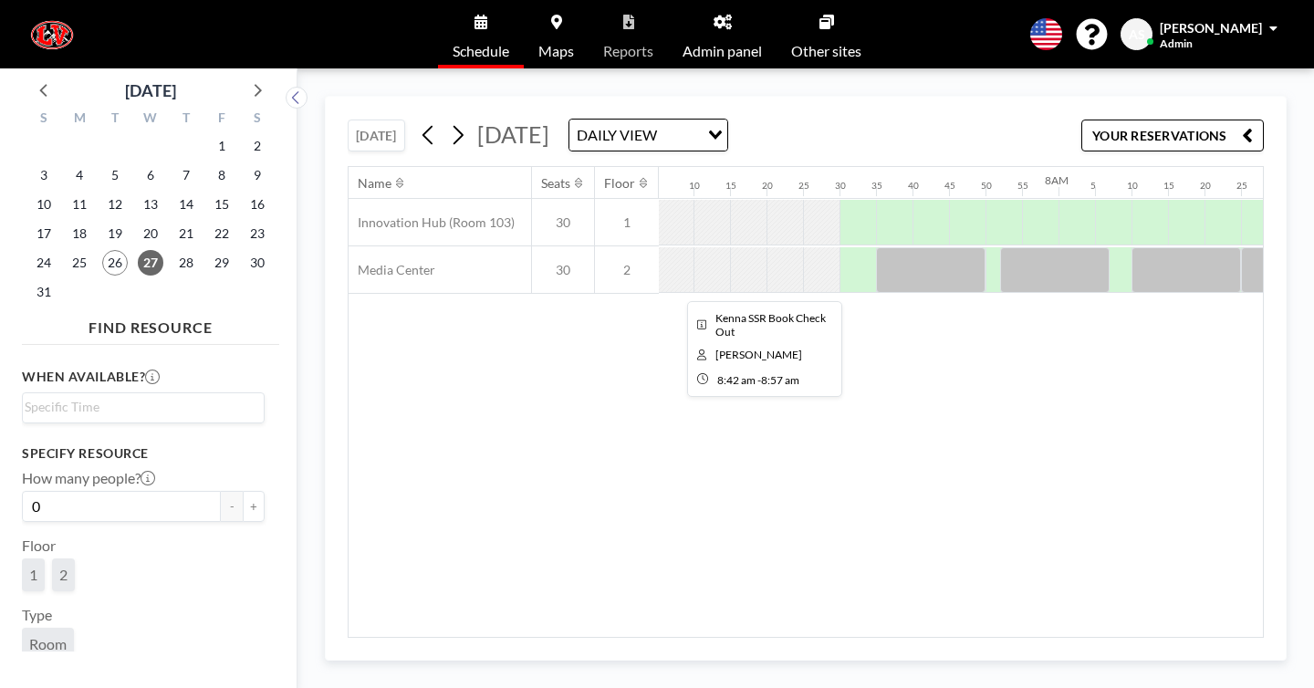
scroll to position [0, 3114]
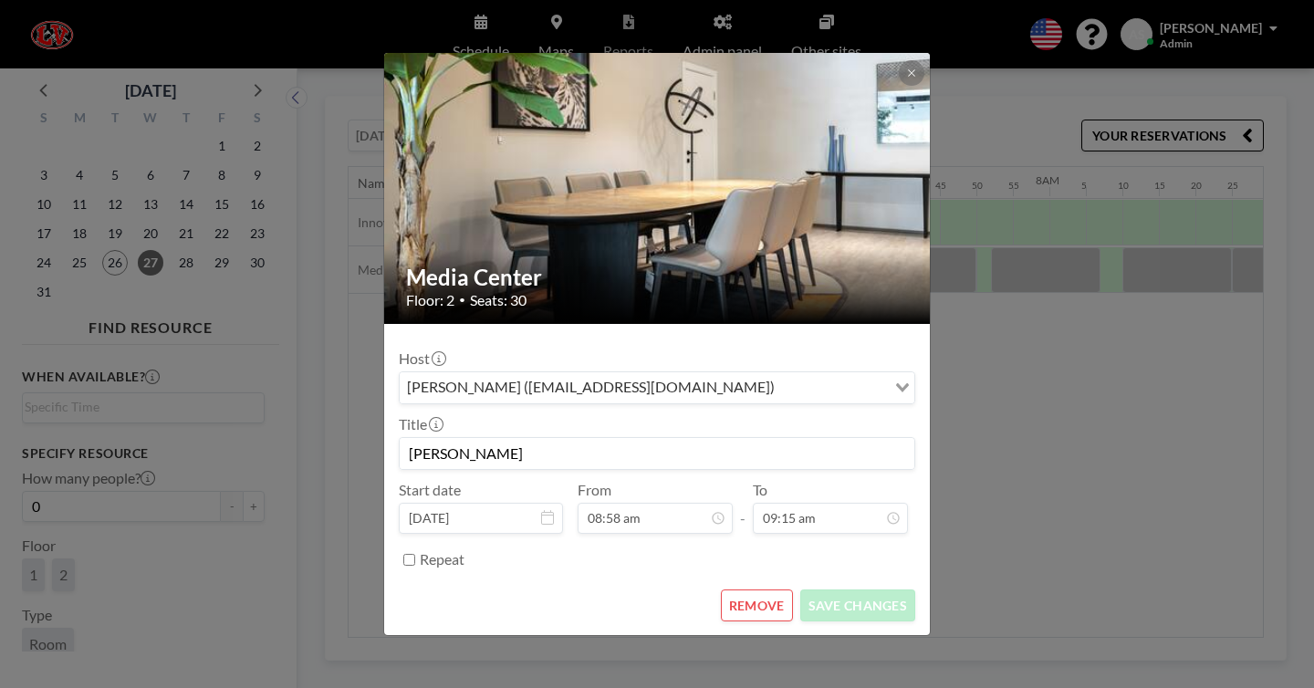
click at [482, 545] on div "Repeat" at bounding box center [668, 560] width 496 height 30
click at [465, 550] on label "Repeat" at bounding box center [442, 559] width 45 height 18
click at [415, 554] on input "Repeat" at bounding box center [409, 560] width 12 height 12
checkbox input "true"
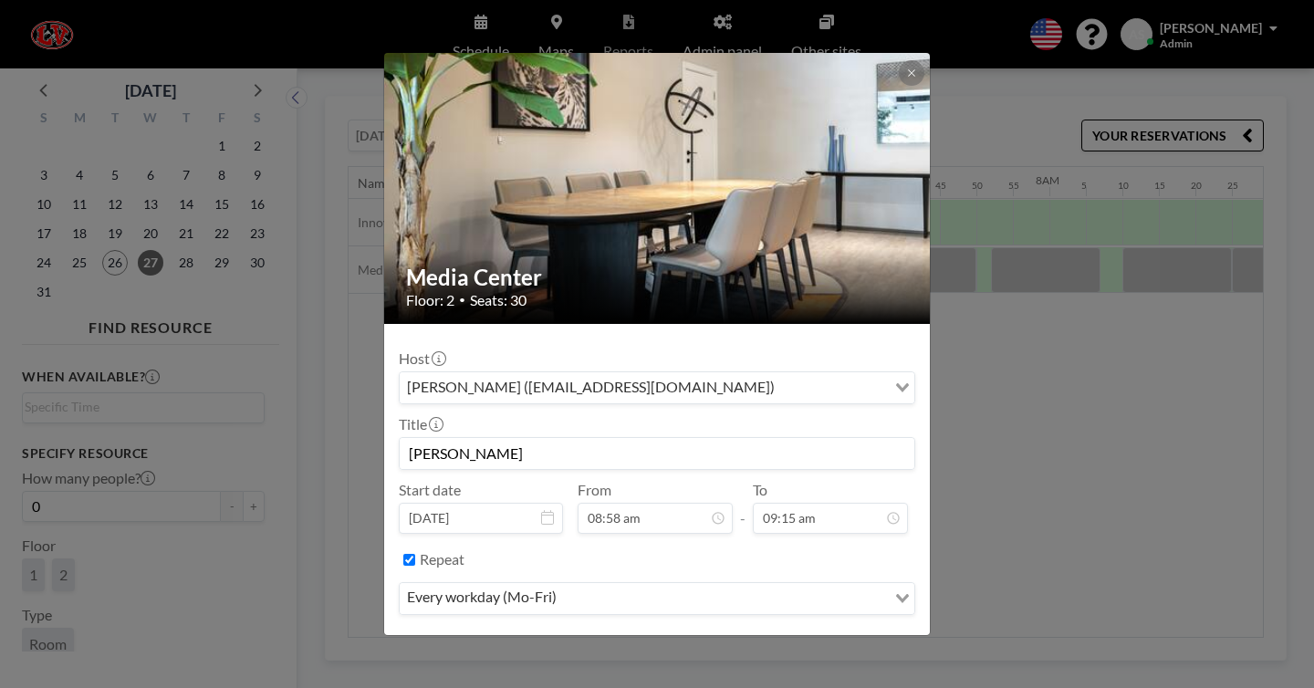
click at [546, 583] on div "every workday (Mo-Fri)" at bounding box center [643, 596] width 486 height 27
click at [598, 545] on div "Repeat" at bounding box center [668, 560] width 496 height 30
